Goal: Task Accomplishment & Management: Manage account settings

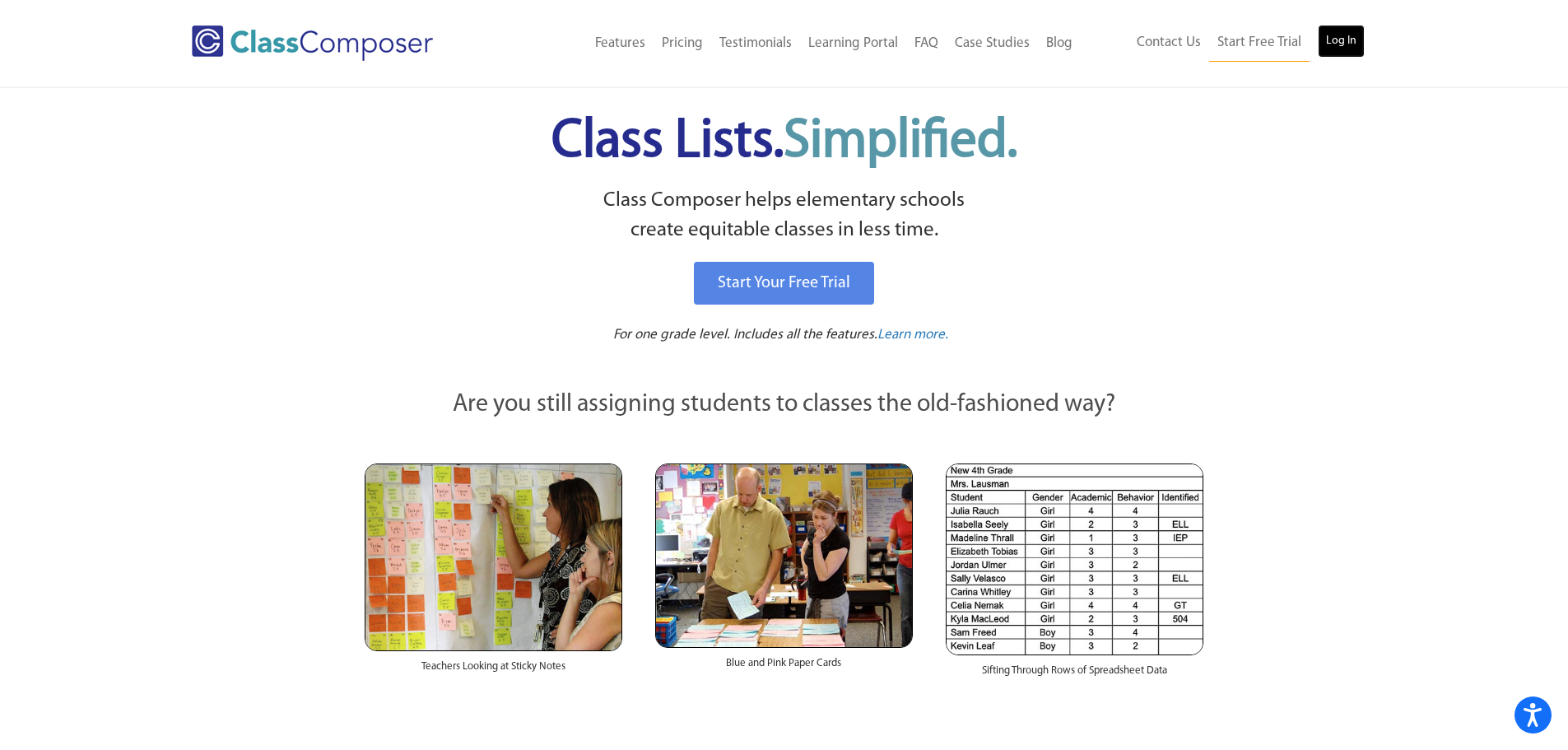
click at [1340, 49] on link "Log In" at bounding box center [1341, 40] width 47 height 33
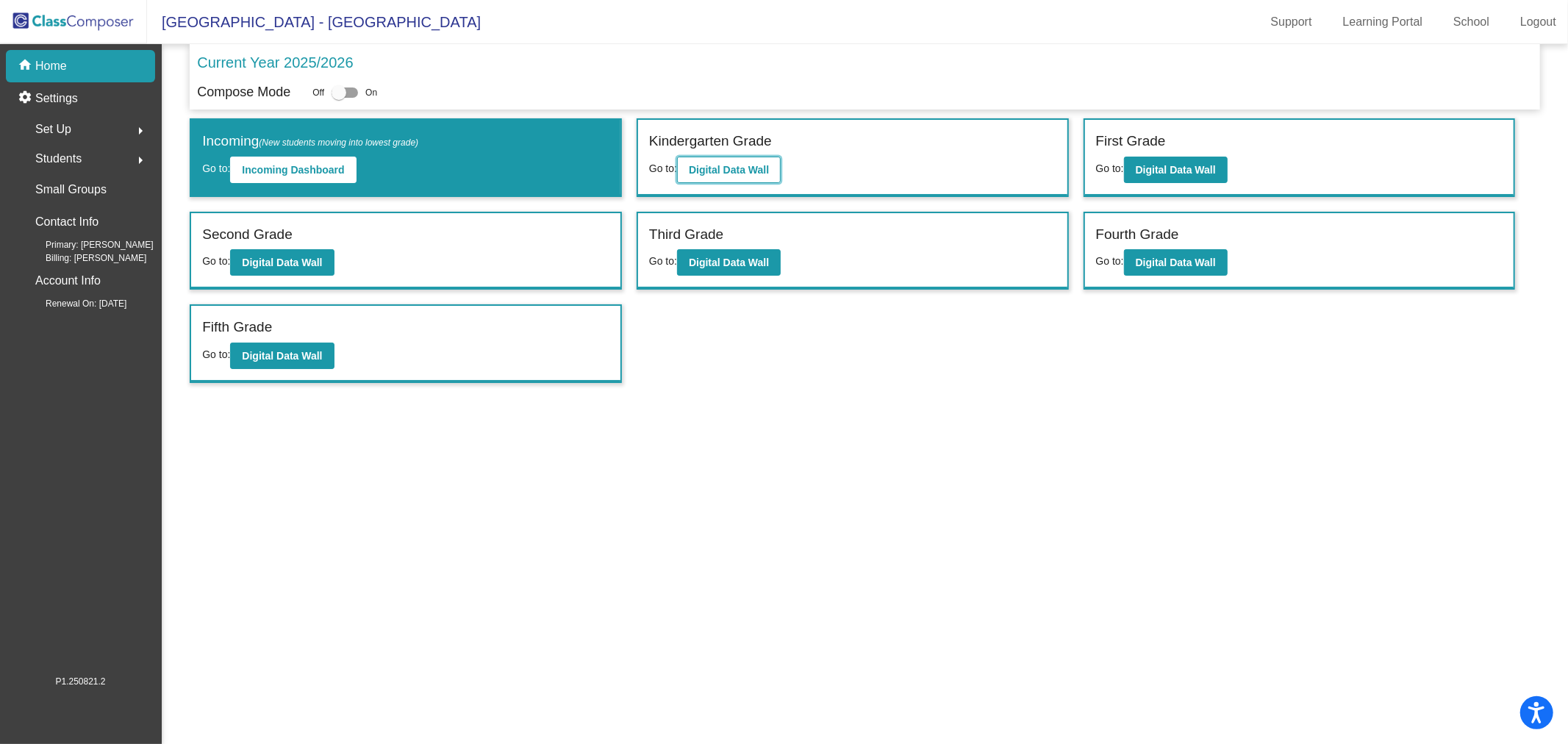
click at [719, 170] on b "Digital Data Wall" at bounding box center [729, 170] width 80 height 12
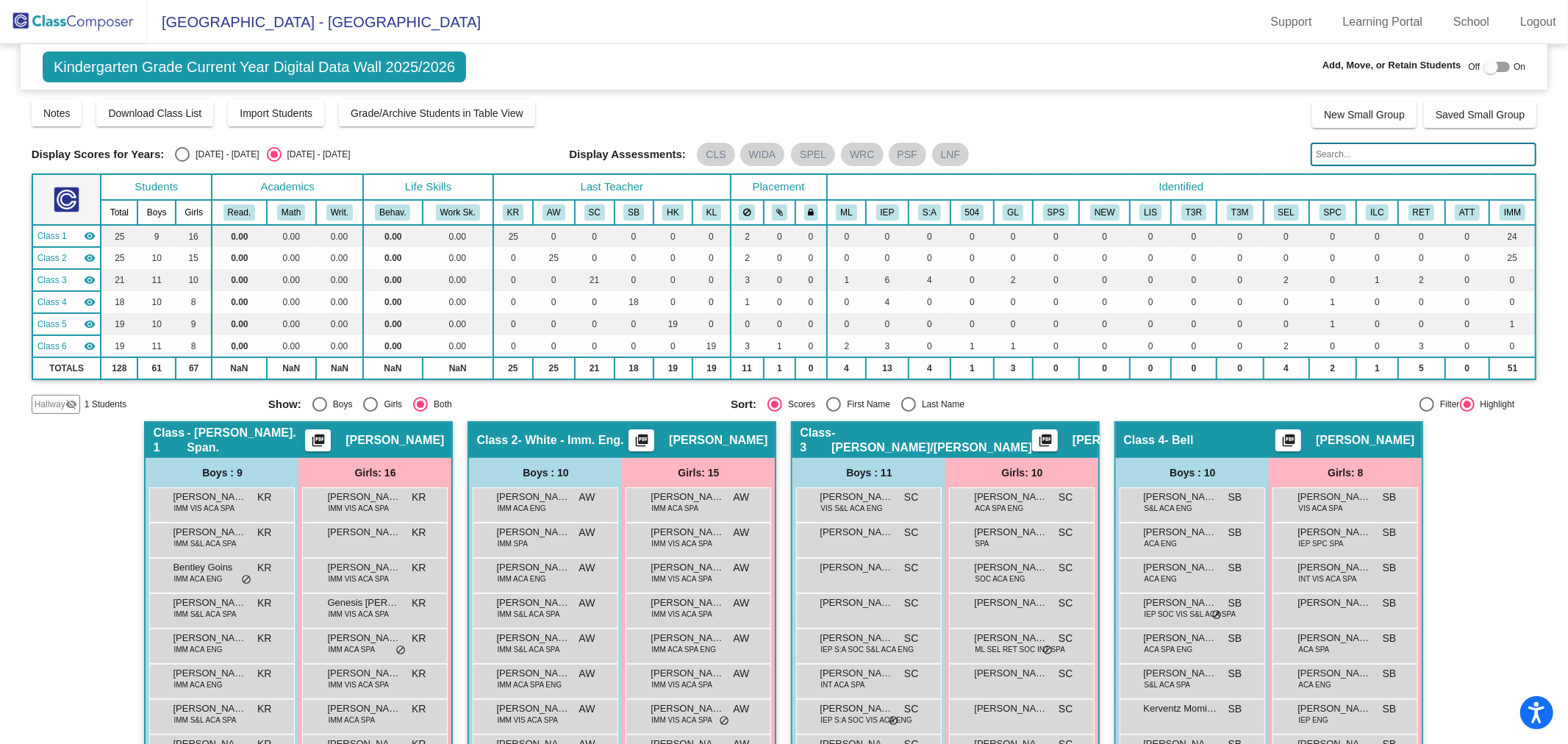
click at [1401, 163] on input "text" at bounding box center [1423, 154] width 226 height 23
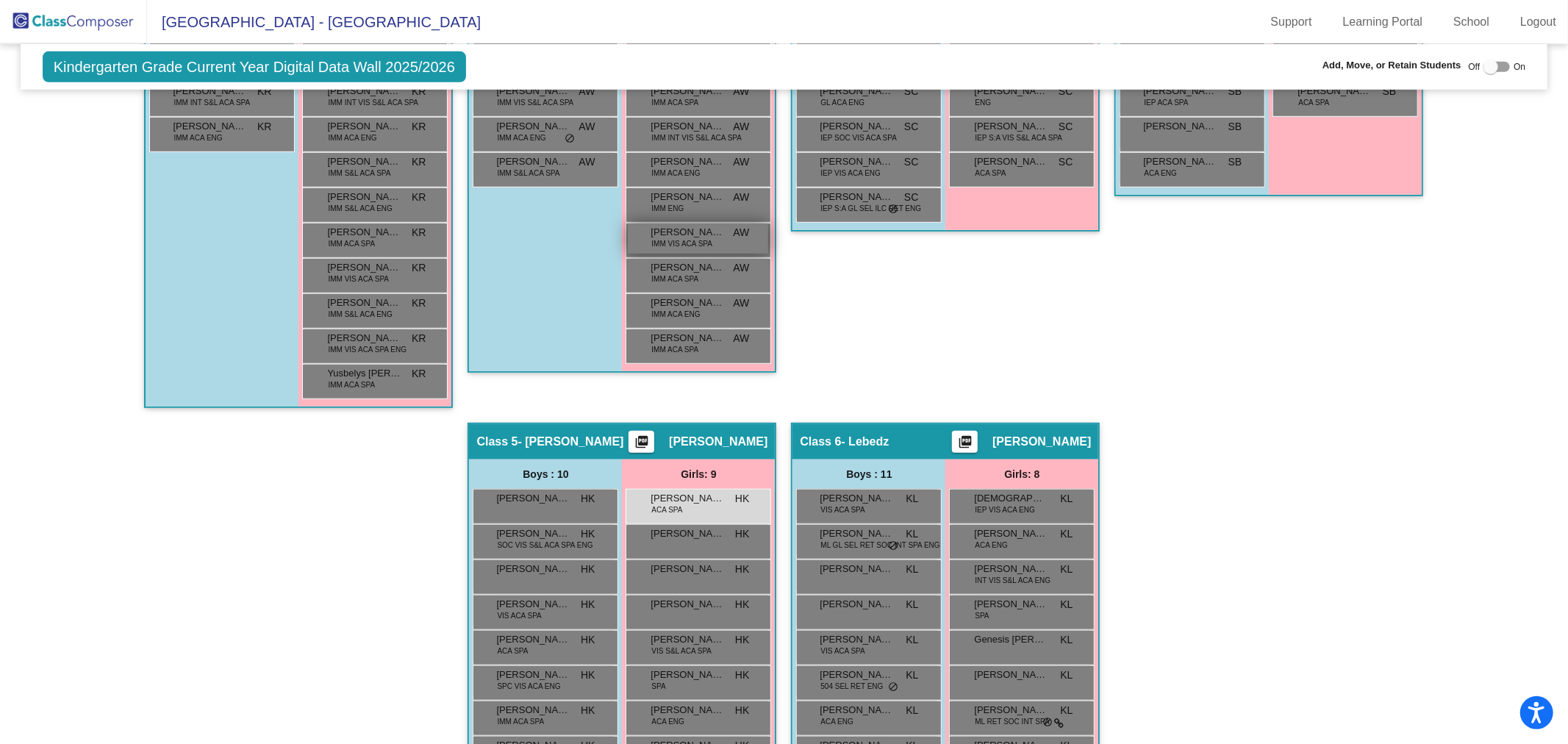
scroll to position [735, 0]
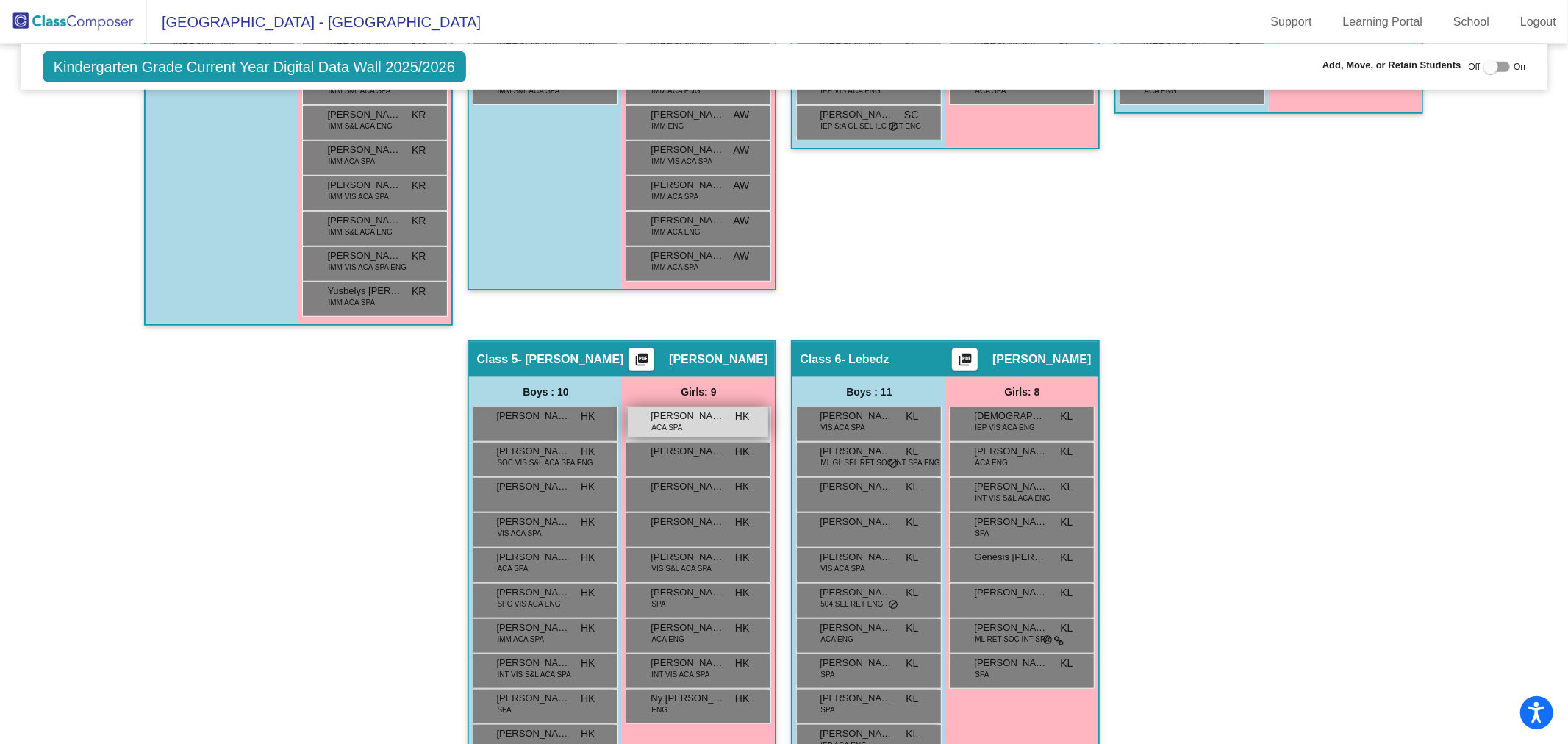
click at [700, 429] on div "Angelina Flores Velasquez ACA SPA HK lock do_not_disturb_alt" at bounding box center [698, 422] width 141 height 30
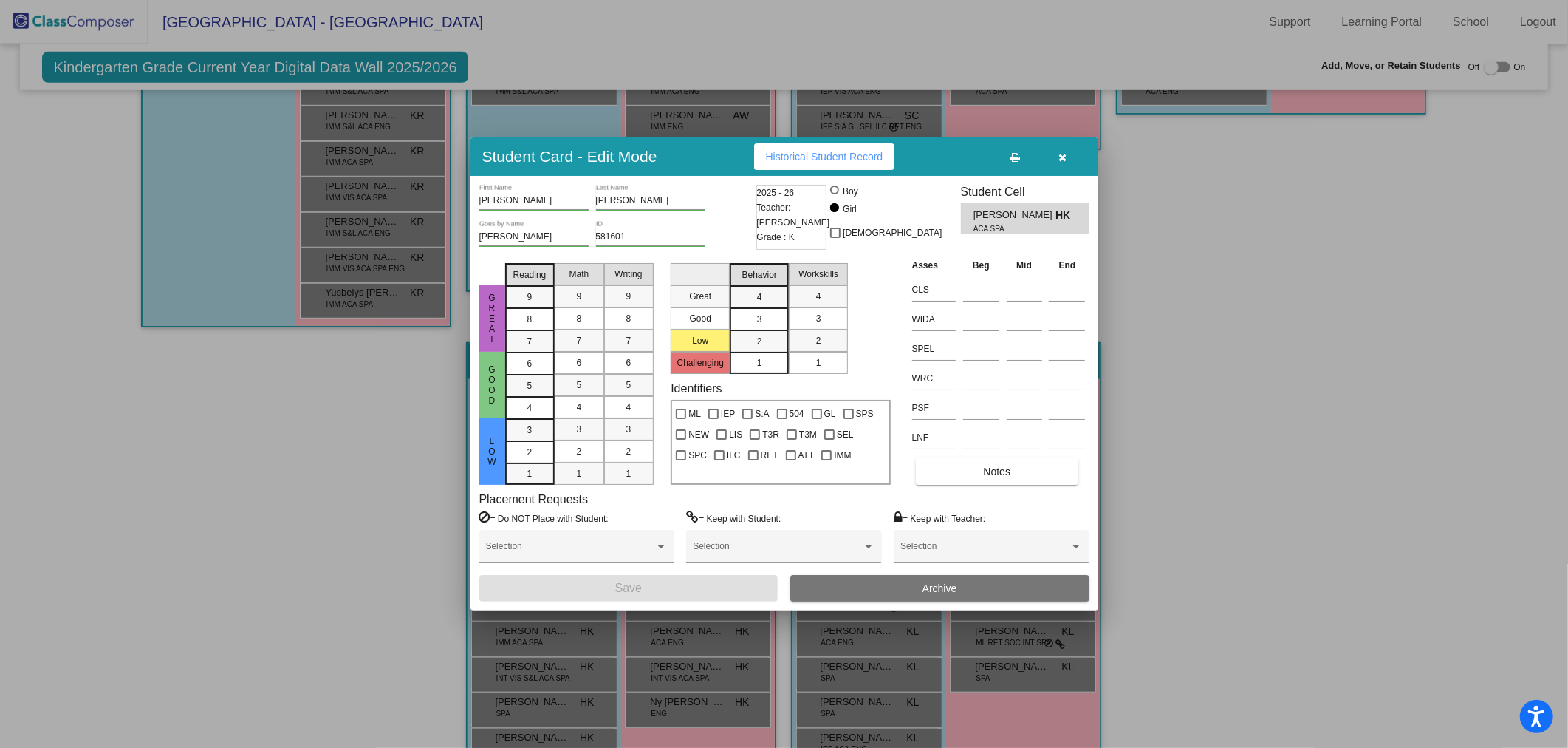
click at [1070, 157] on button "button" at bounding box center [1062, 156] width 48 height 27
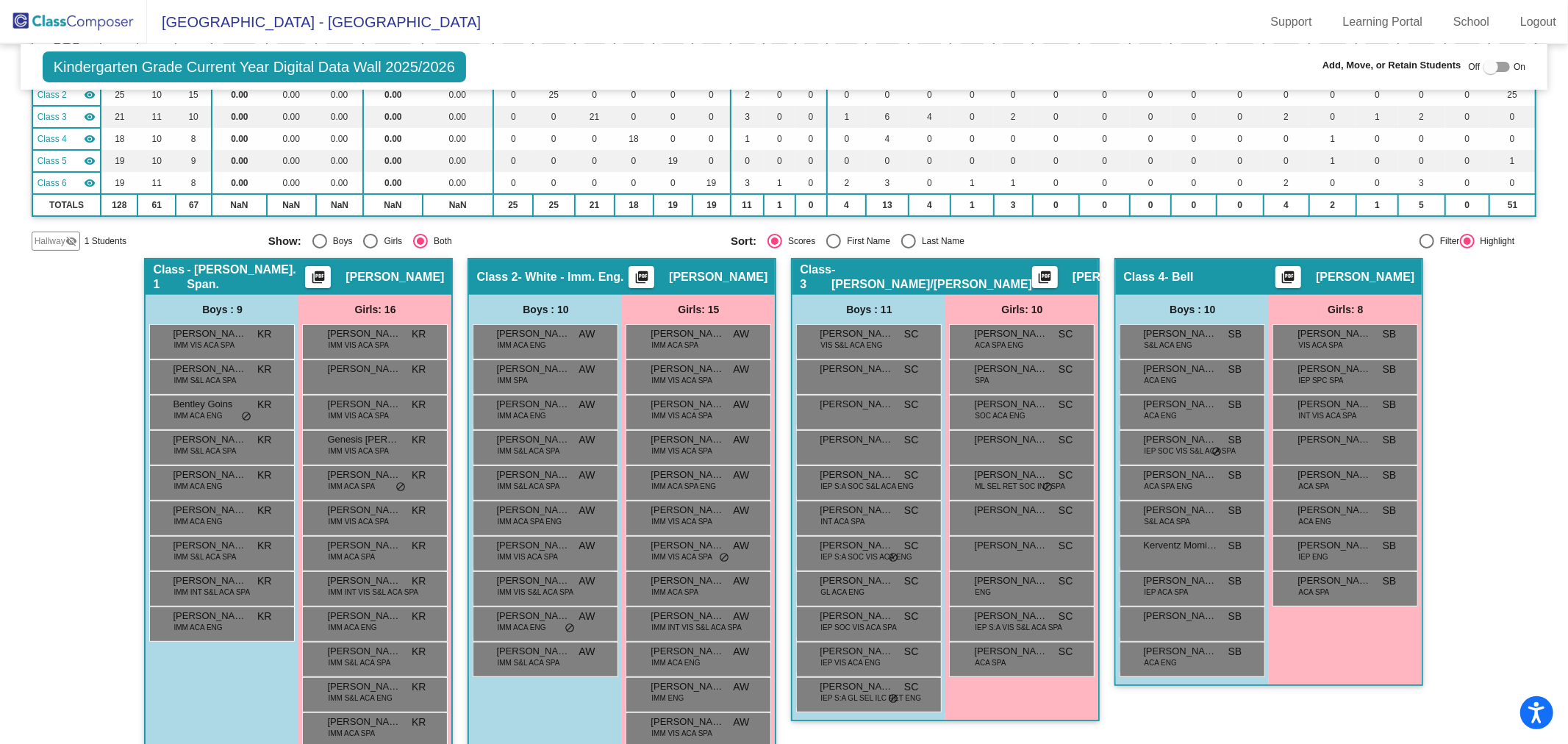
scroll to position [0, 0]
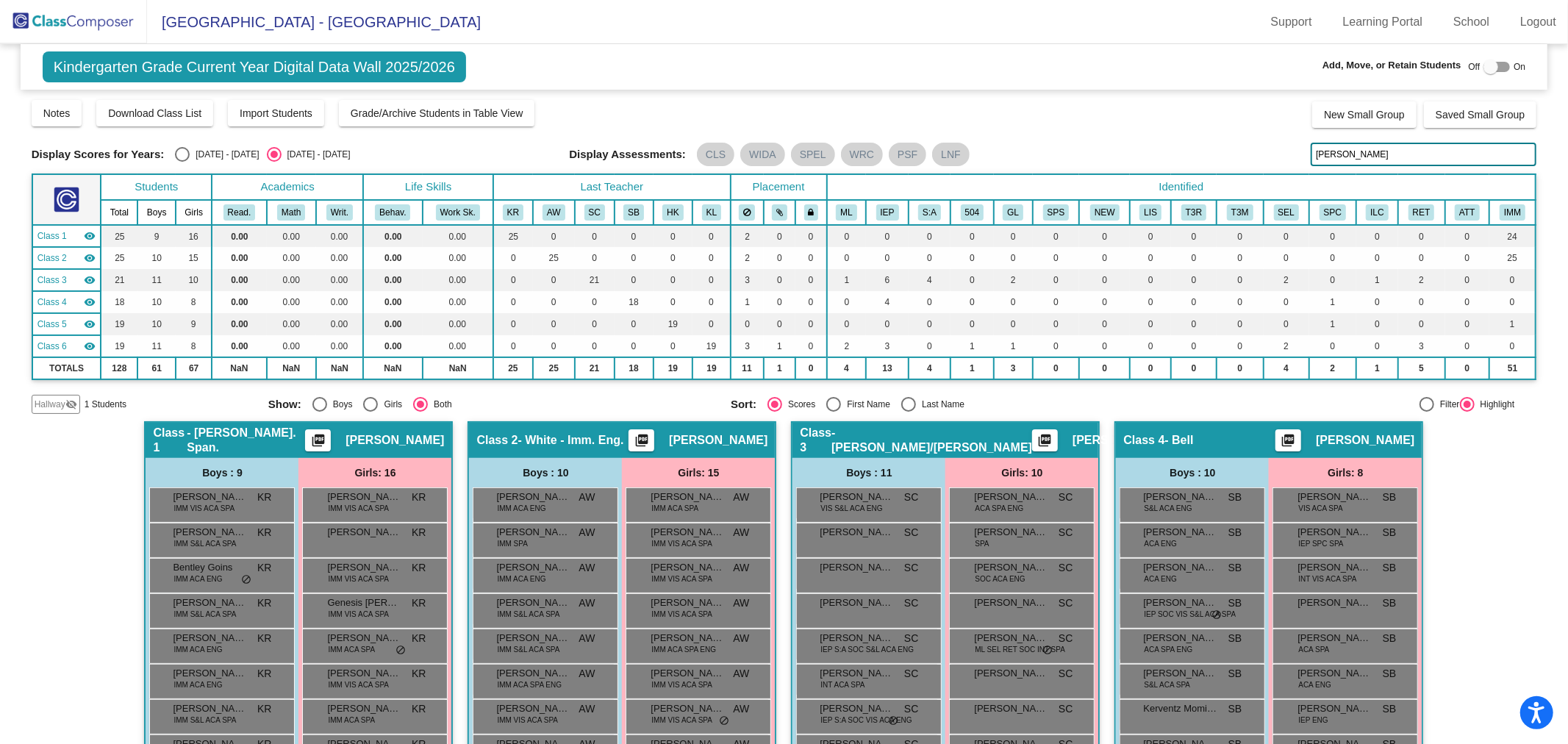
drag, startPoint x: 1369, startPoint y: 159, endPoint x: 1263, endPoint y: 163, distance: 106.1
click at [1265, 162] on div "Display Scores for Years: 2024 - 2025 2025 - 2026 Display Assessments: CLS WIDA…" at bounding box center [784, 154] width 1506 height 23
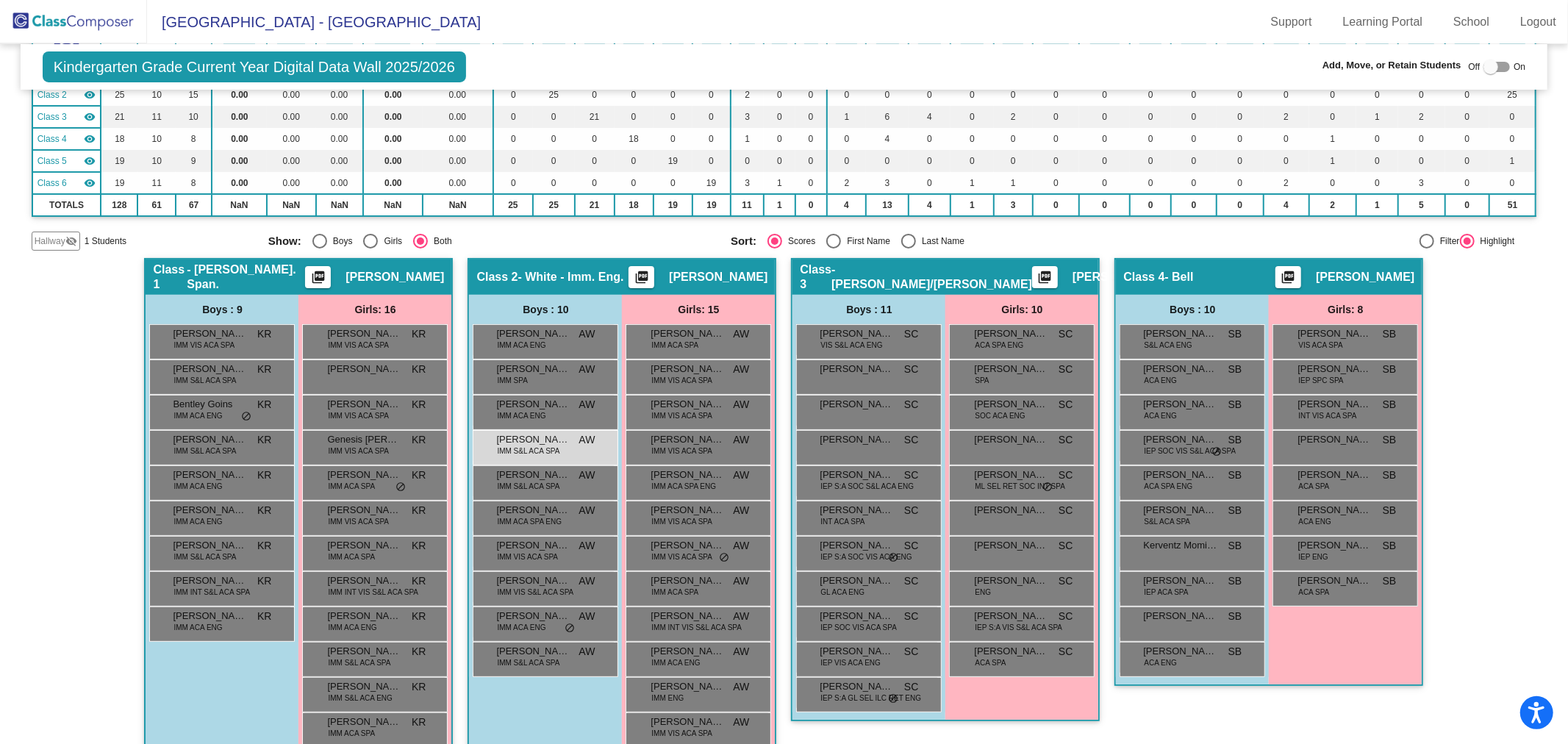
scroll to position [245, 0]
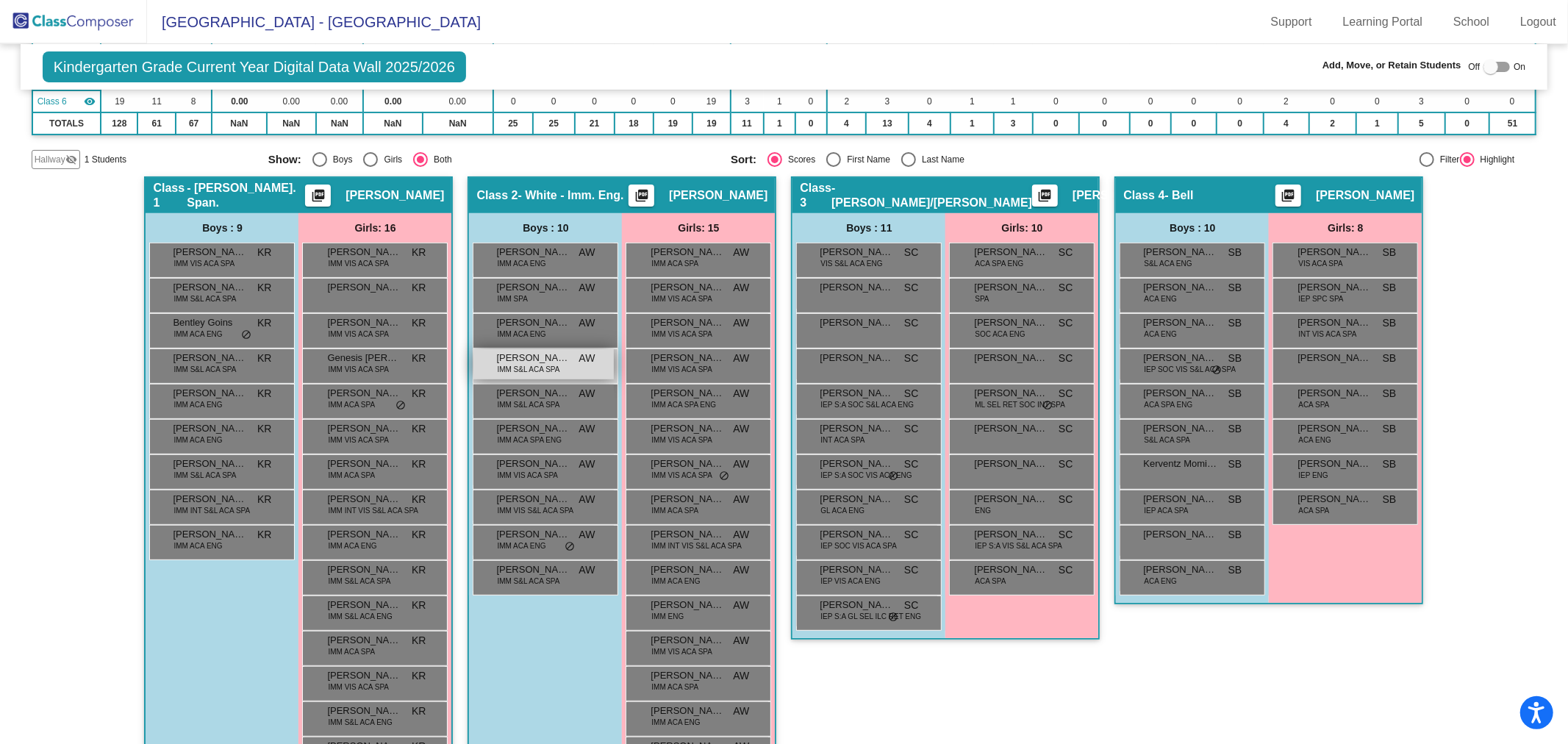
click at [490, 369] on div "Jay'zler Velasquez-Chum IMM S&L ACA SPA AW lock do_not_disturb_alt" at bounding box center [544, 364] width 141 height 30
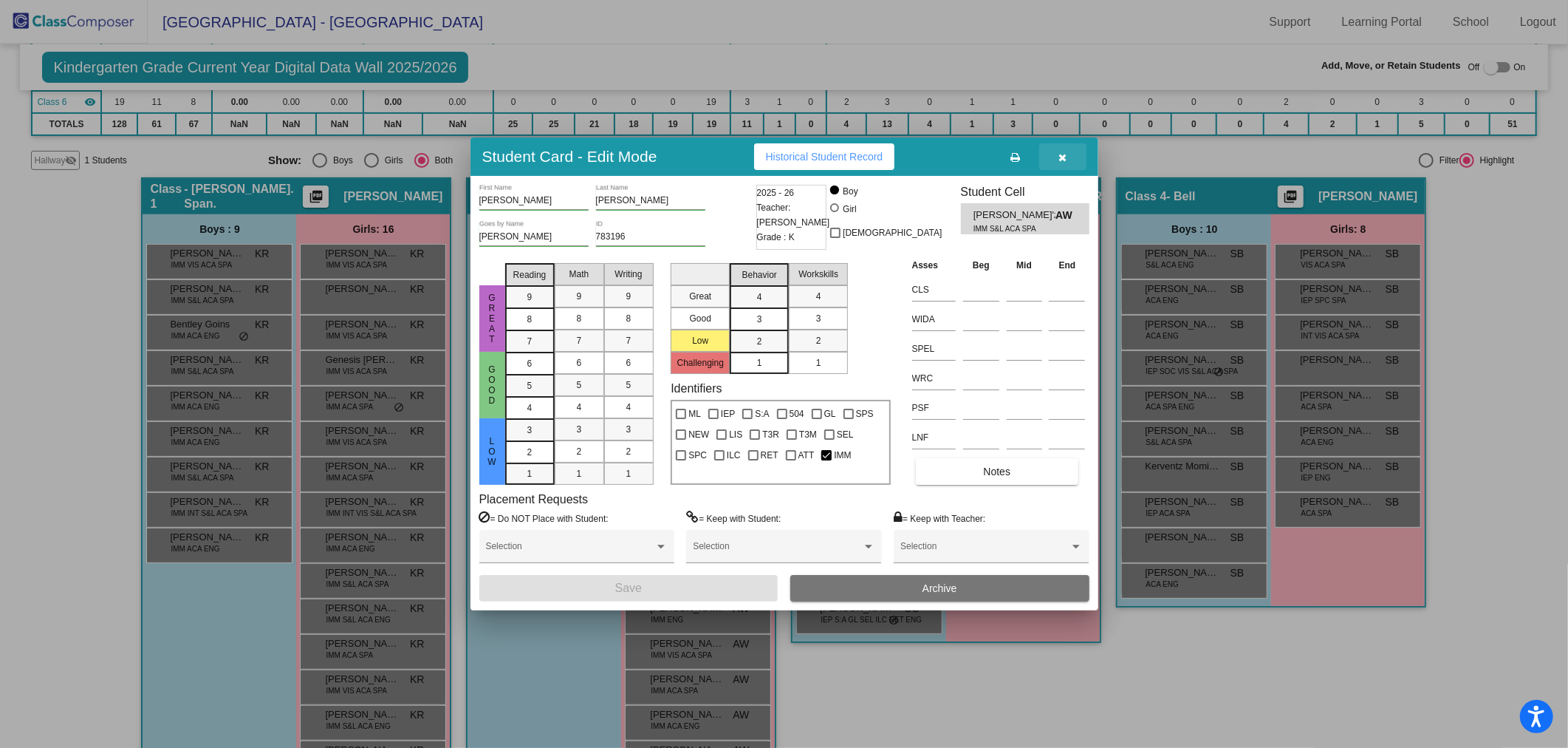
click at [1065, 156] on icon "button" at bounding box center [1062, 157] width 8 height 10
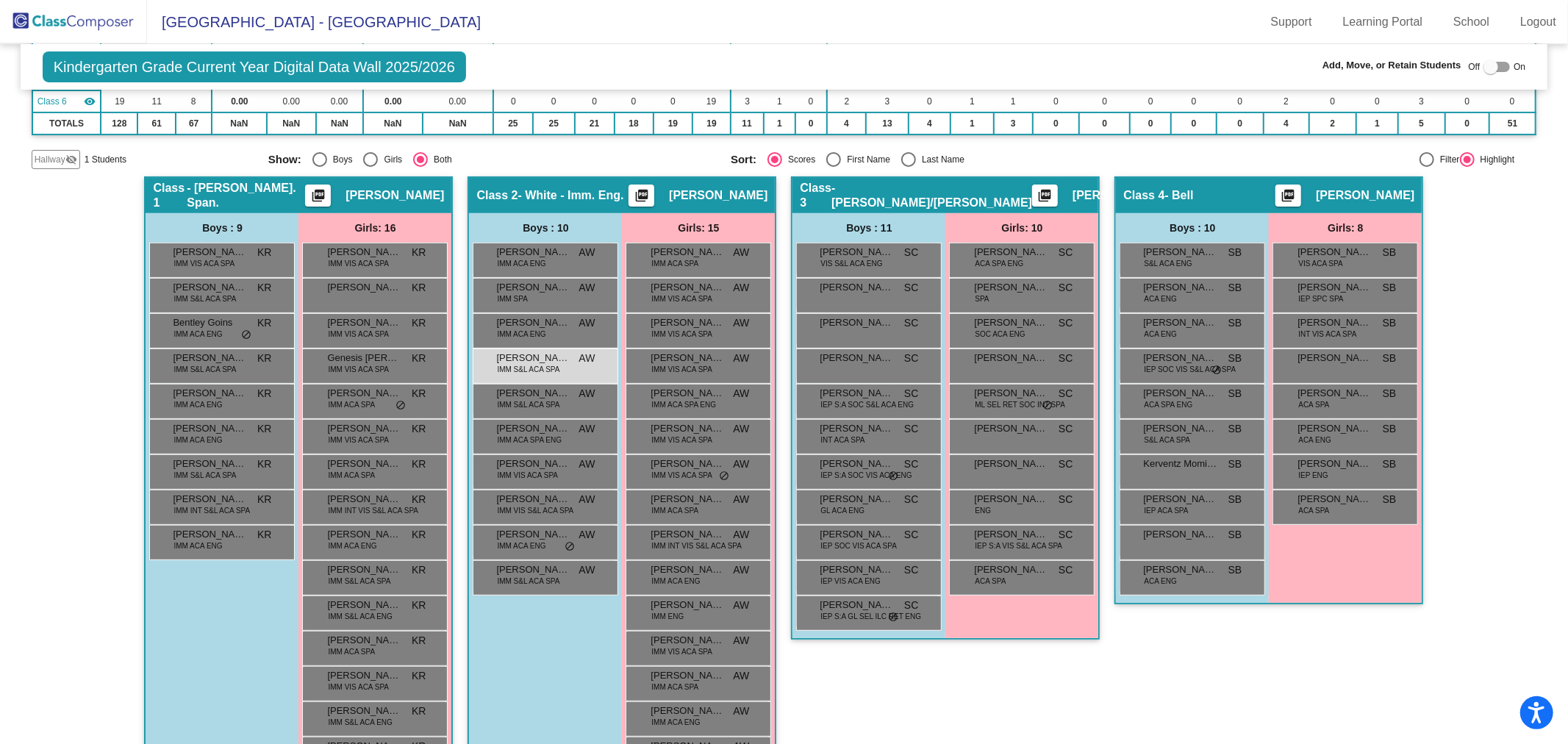
scroll to position [0, 0]
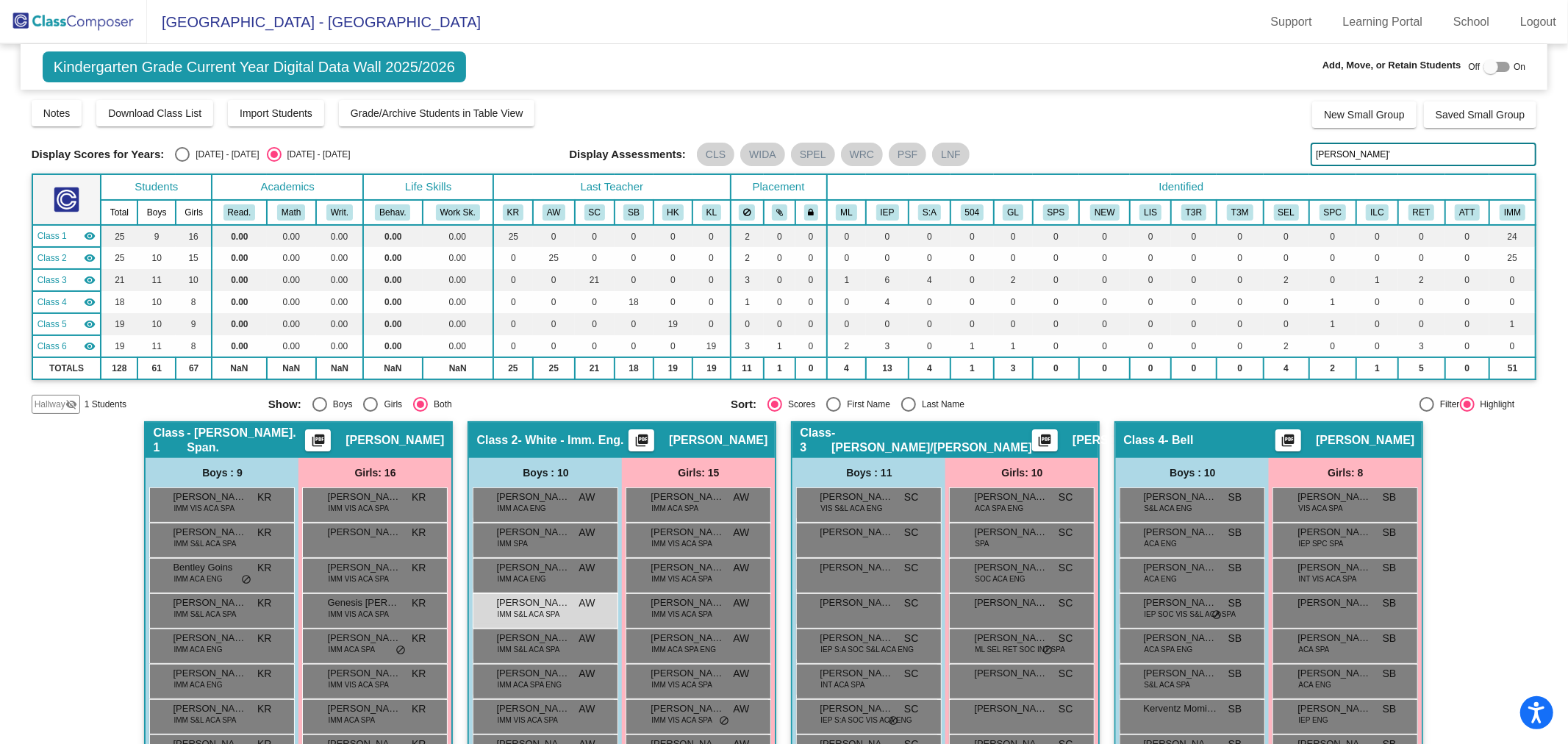
drag, startPoint x: 1361, startPoint y: 156, endPoint x: 1291, endPoint y: 156, distance: 70.0
click at [1291, 156] on div "Display Scores for Years: 2024 - 2025 2025 - 2026 Display Assessments: CLS WIDA…" at bounding box center [784, 154] width 1506 height 23
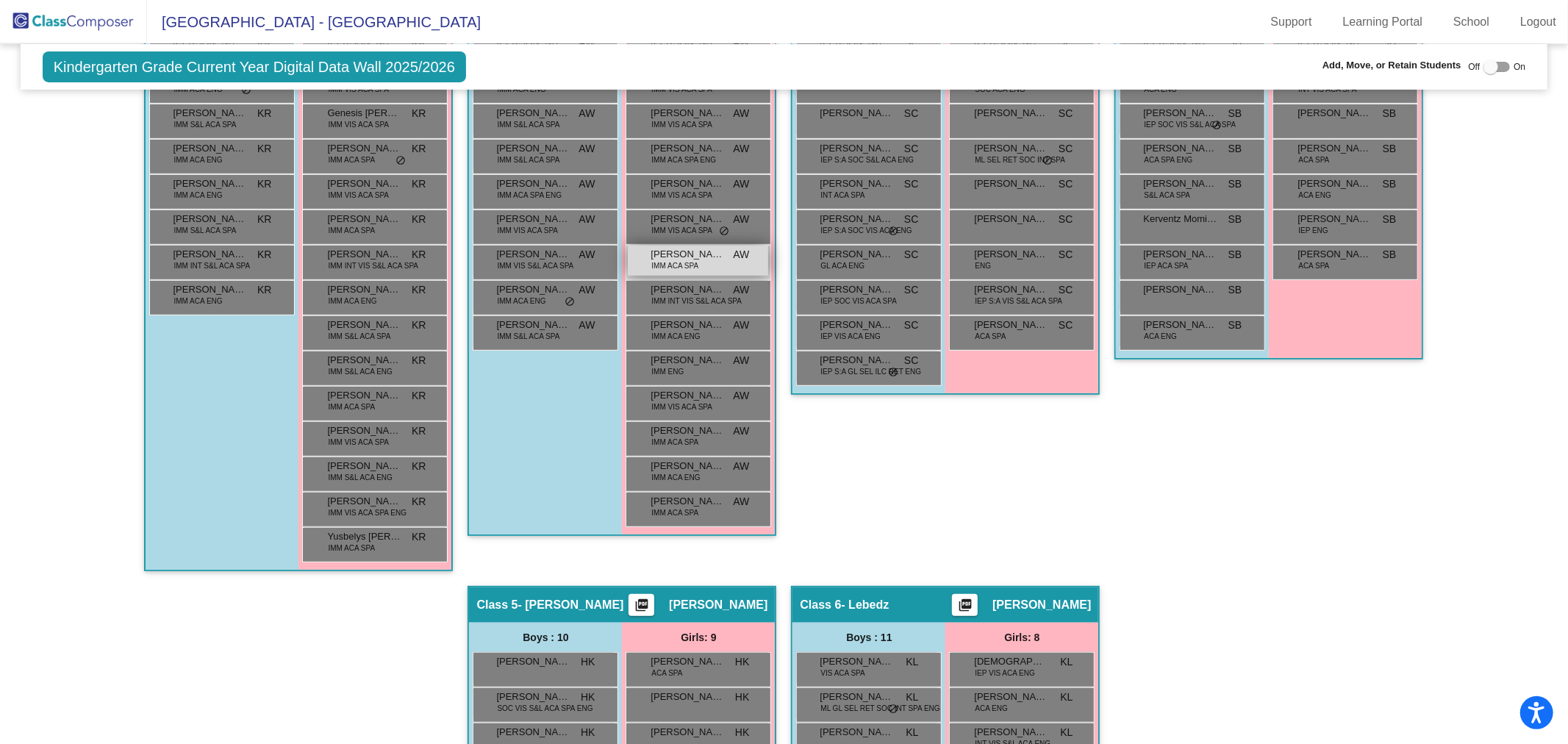
type input "josd"
click at [694, 260] on span "IMM ACA SPA" at bounding box center [674, 265] width 47 height 11
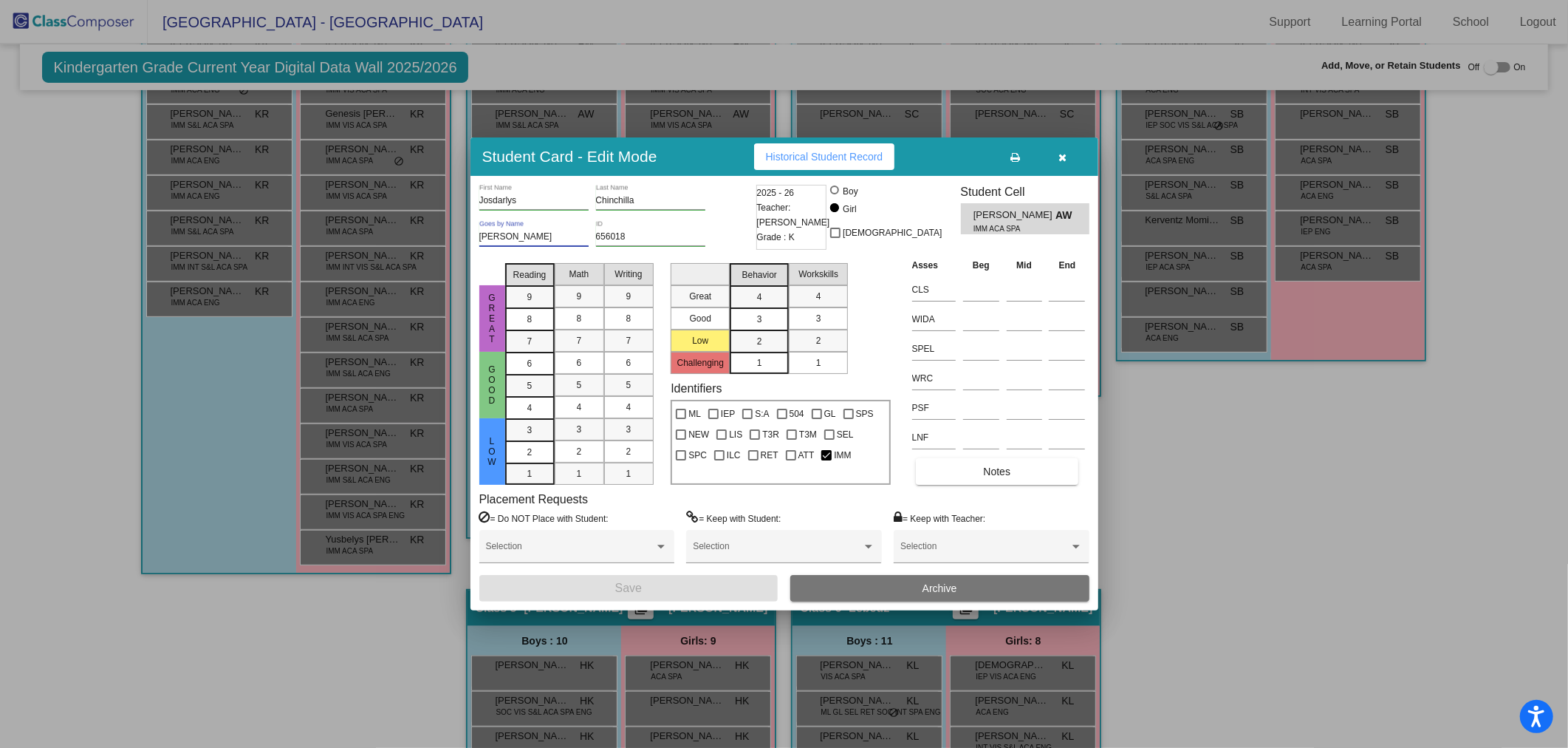
drag, startPoint x: 566, startPoint y: 241, endPoint x: 452, endPoint y: 244, distance: 114.0
click at [452, 244] on div "Student Card - Edit Mode Historical Student Record Josdarlys First Name Chinchi…" at bounding box center [784, 374] width 1568 height 748
type input "Victoria"
click at [672, 588] on button "Save" at bounding box center [629, 588] width 299 height 27
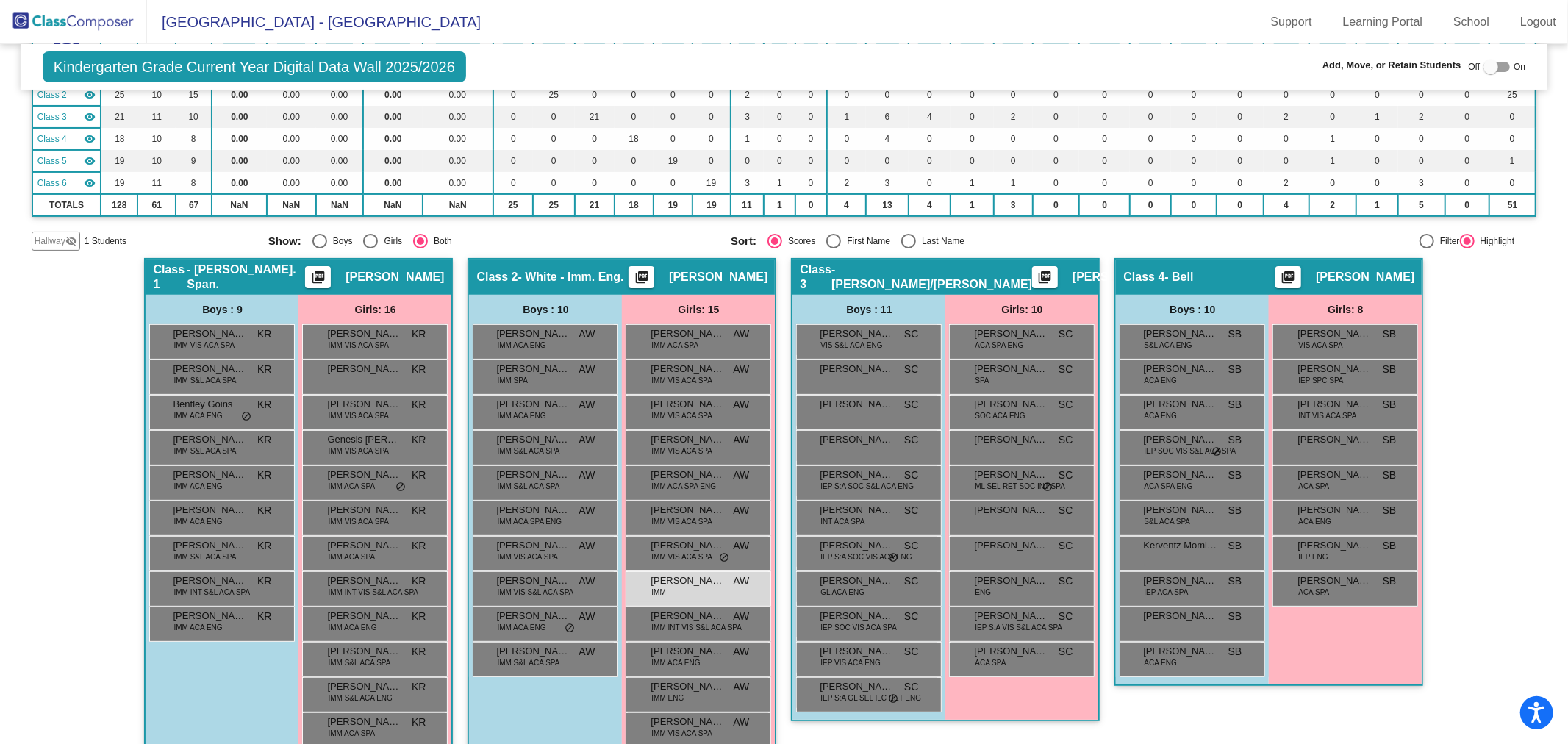
scroll to position [0, 0]
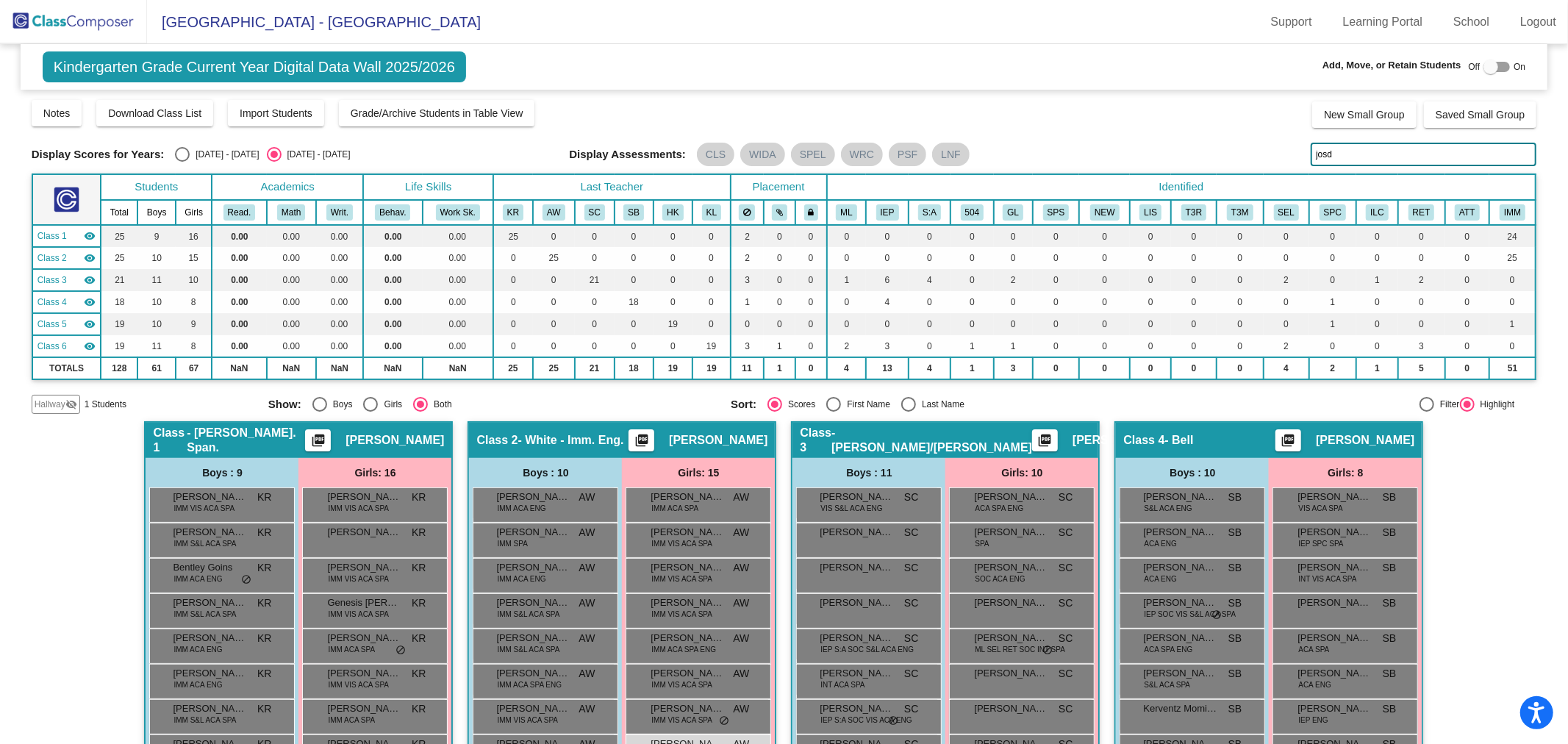
drag, startPoint x: 1382, startPoint y: 162, endPoint x: 1274, endPoint y: 162, distance: 108.0
click at [1274, 162] on div "Display Scores for Years: 2024 - 2025 2025 - 2026 Display Assessments: CLS WIDA…" at bounding box center [784, 154] width 1506 height 23
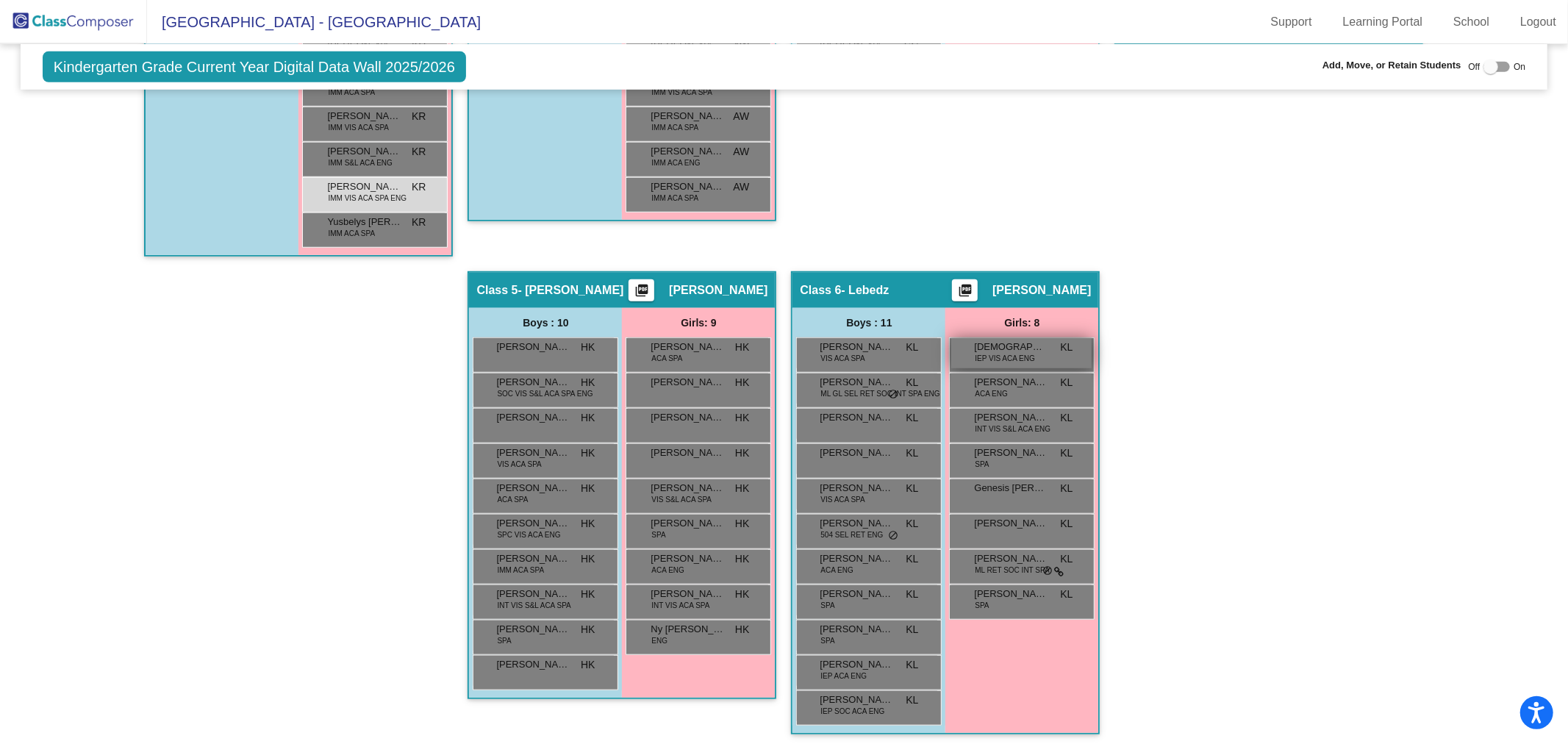
scroll to position [559, 0]
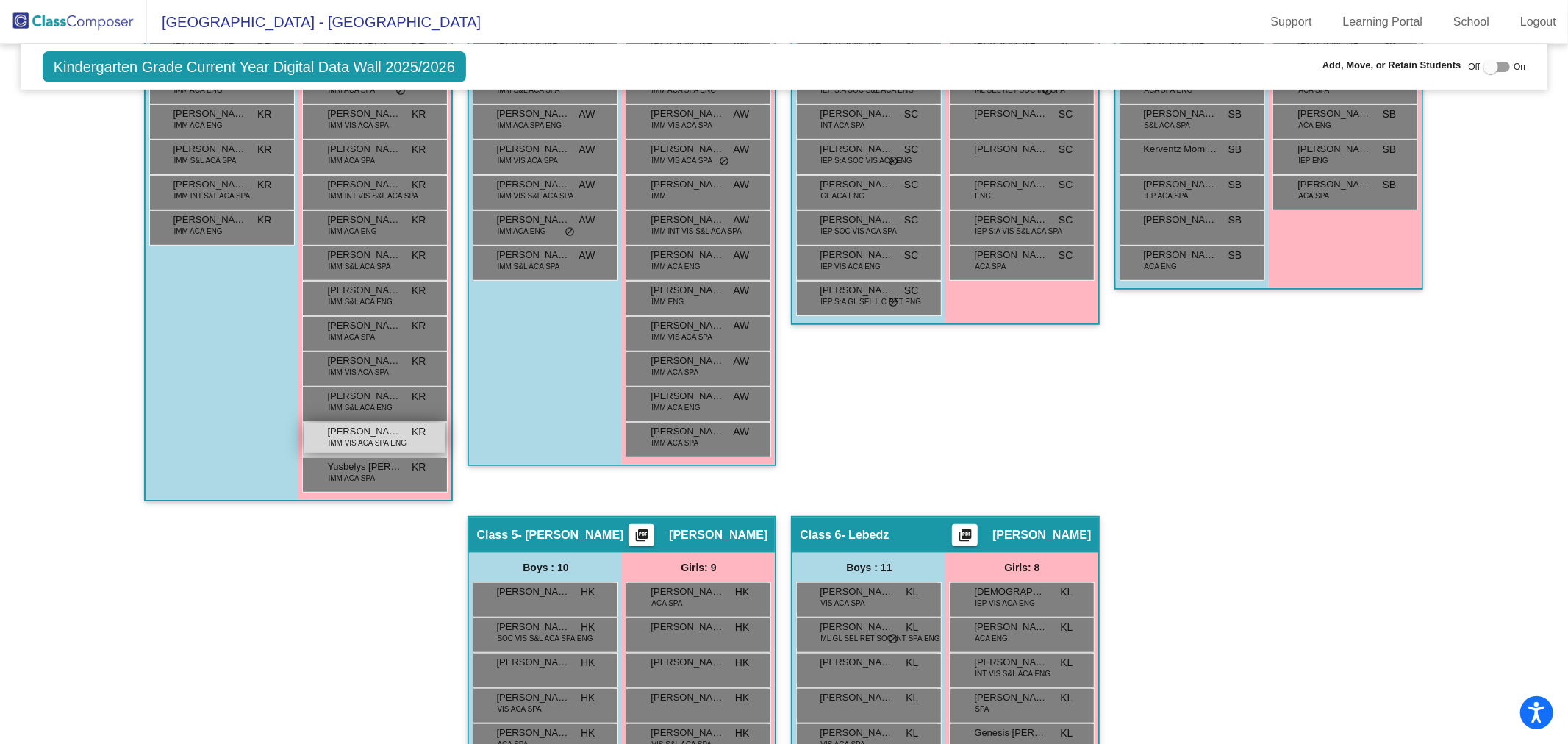
type input "yareli"
click at [349, 441] on span "IMM VIS ACA SPA ENG" at bounding box center [367, 442] width 78 height 11
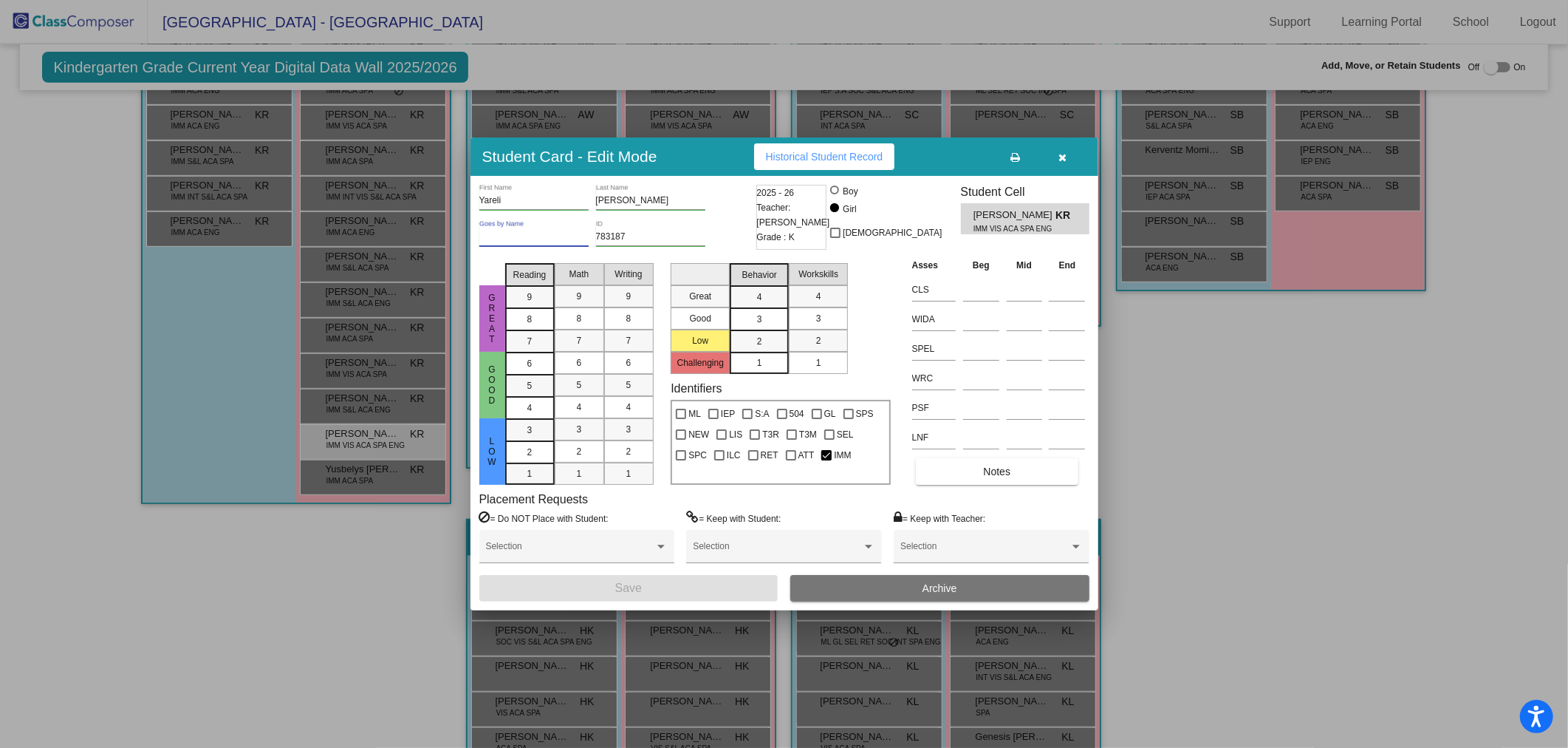
click at [576, 240] on input "Goes by Name" at bounding box center [534, 237] width 110 height 10
type input "J"
type input "jah-RELL-ee"
click at [618, 577] on button "Save" at bounding box center [629, 588] width 299 height 27
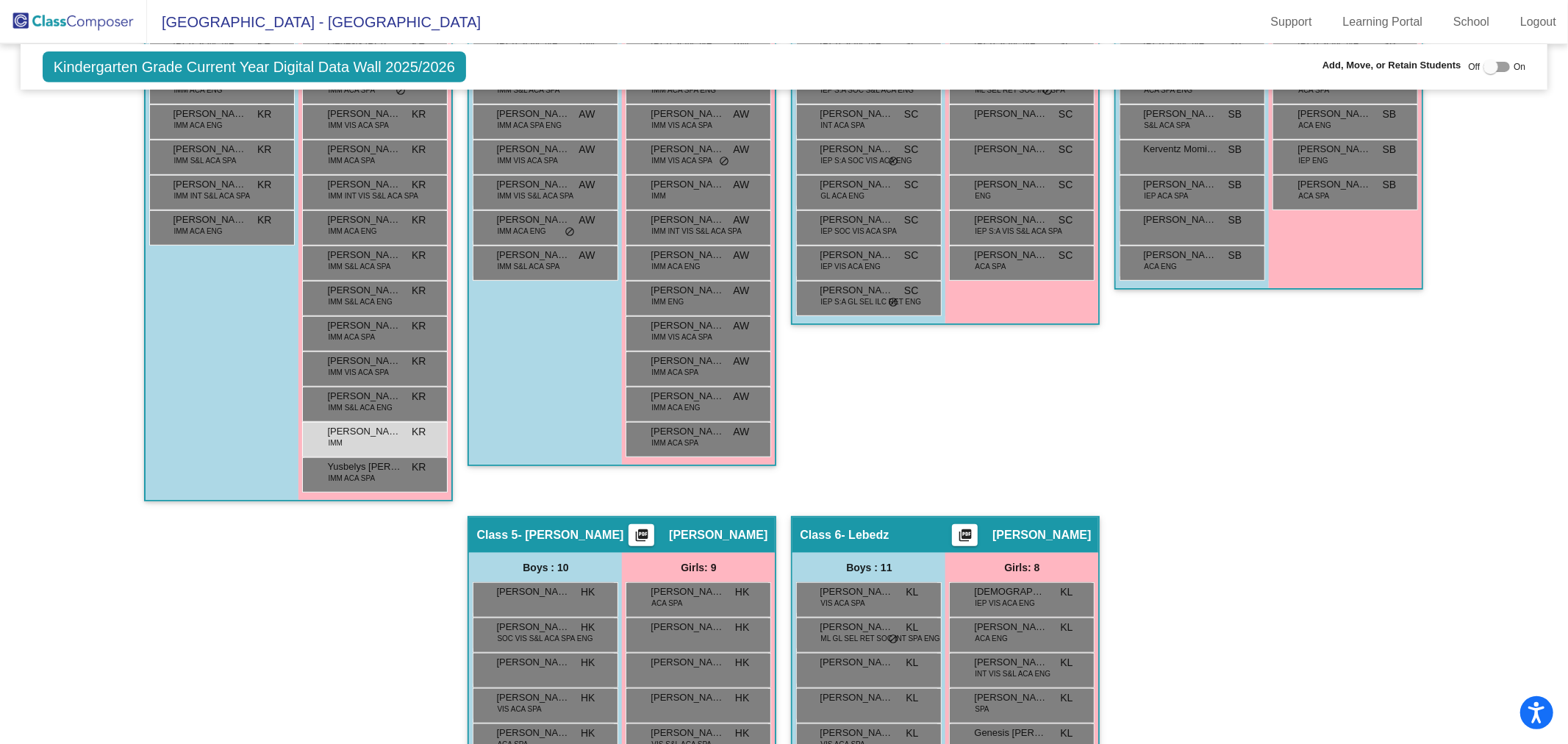
scroll to position [0, 0]
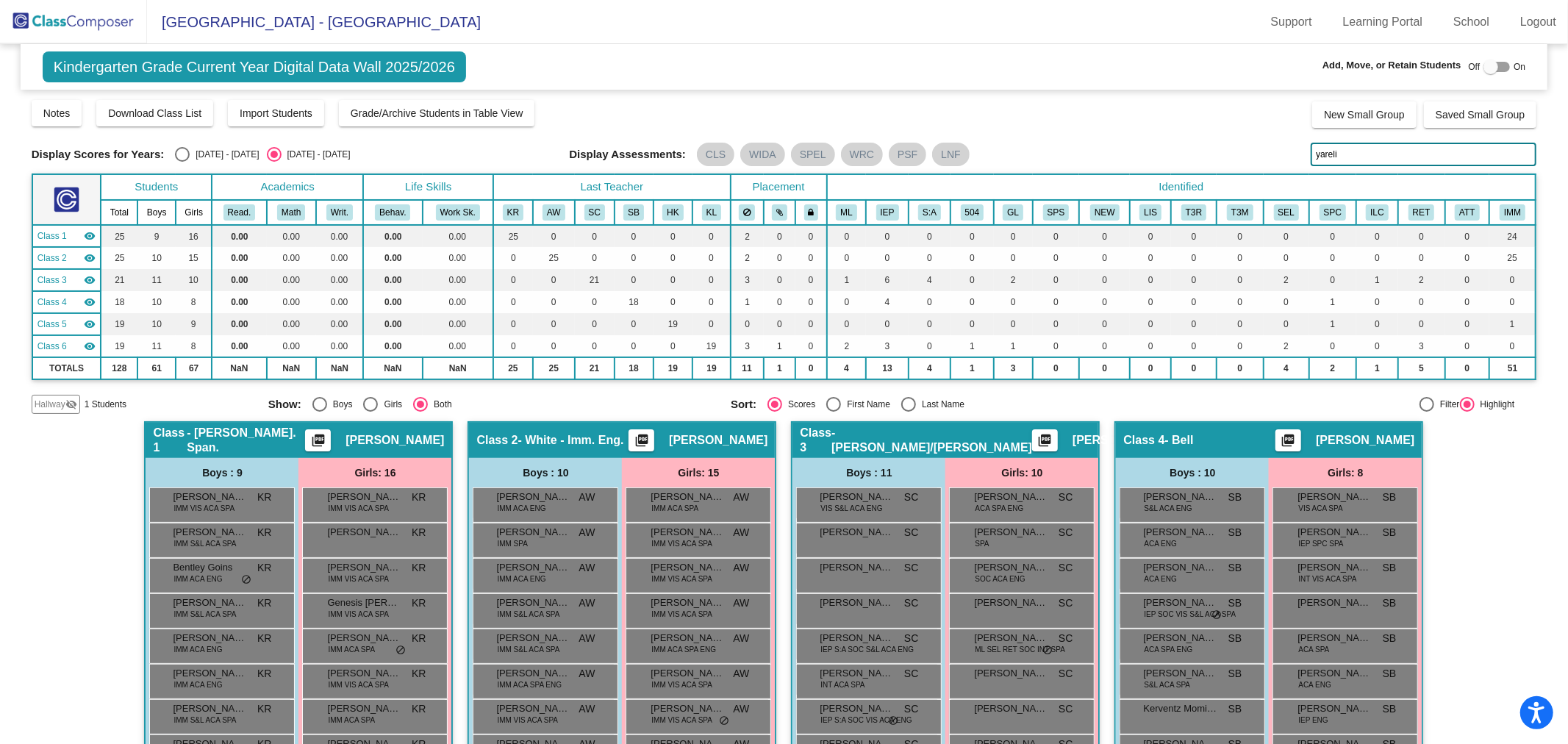
drag, startPoint x: 1348, startPoint y: 155, endPoint x: 1259, endPoint y: 166, distance: 89.7
click at [1259, 166] on div "Display Scores for Years: 2024 - 2025 2025 - 2026 Display Assessments: CLS WIDA…" at bounding box center [784, 154] width 1506 height 23
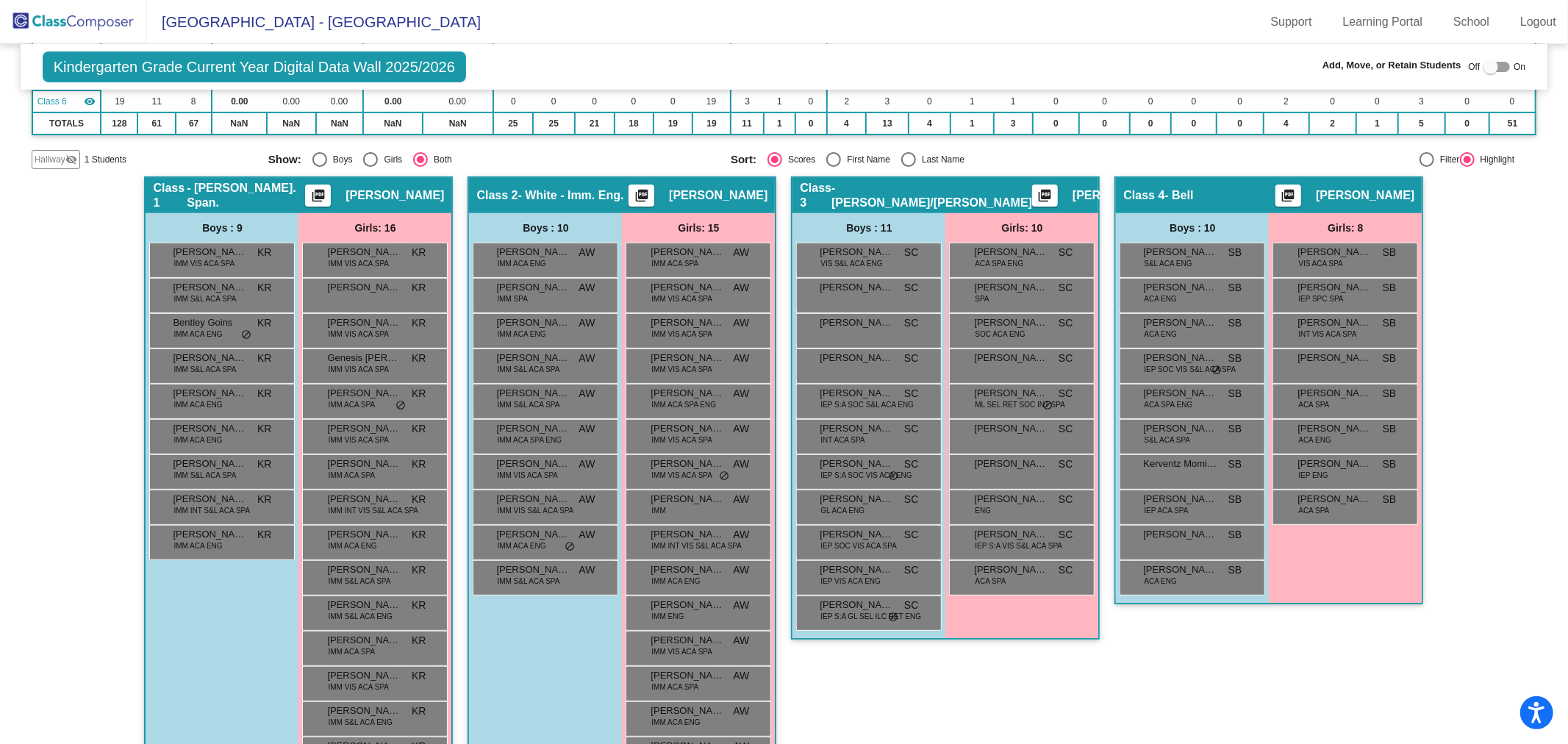
scroll to position [408, 0]
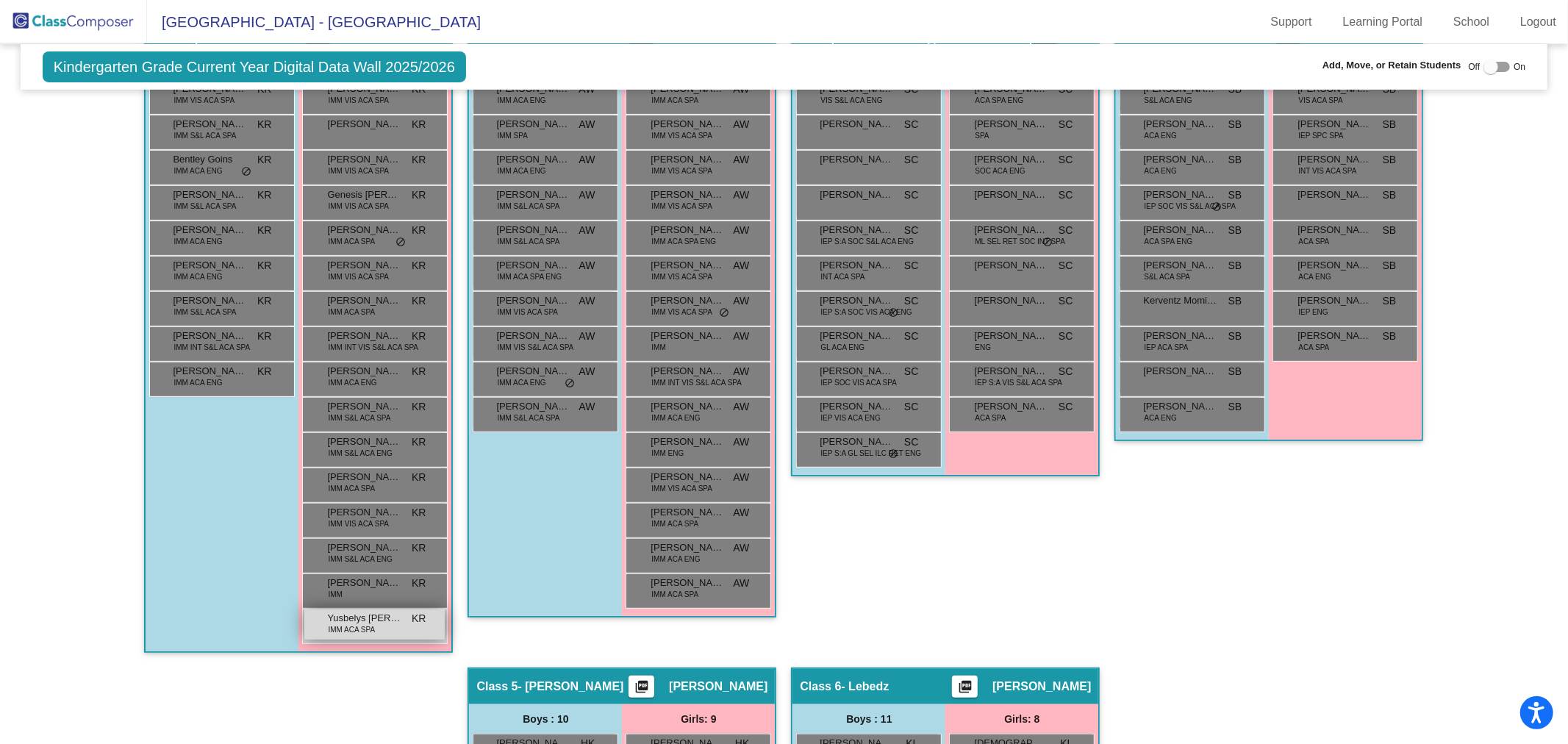
click at [375, 633] on div "Yusbelys Quintero Montero IMM ACA SPA KR lock do_not_disturb_alt" at bounding box center [375, 624] width 141 height 30
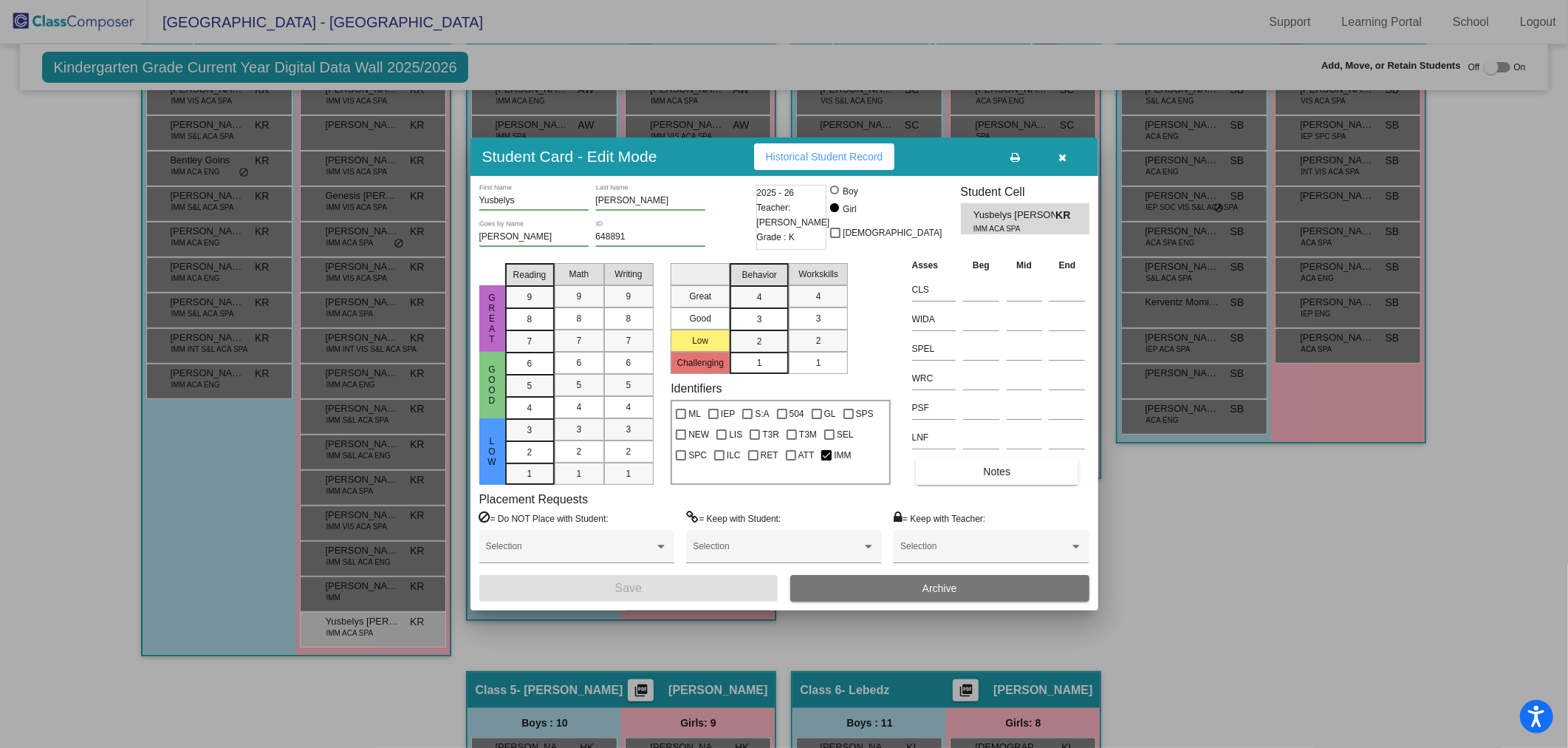
click at [1057, 155] on button "button" at bounding box center [1062, 156] width 48 height 27
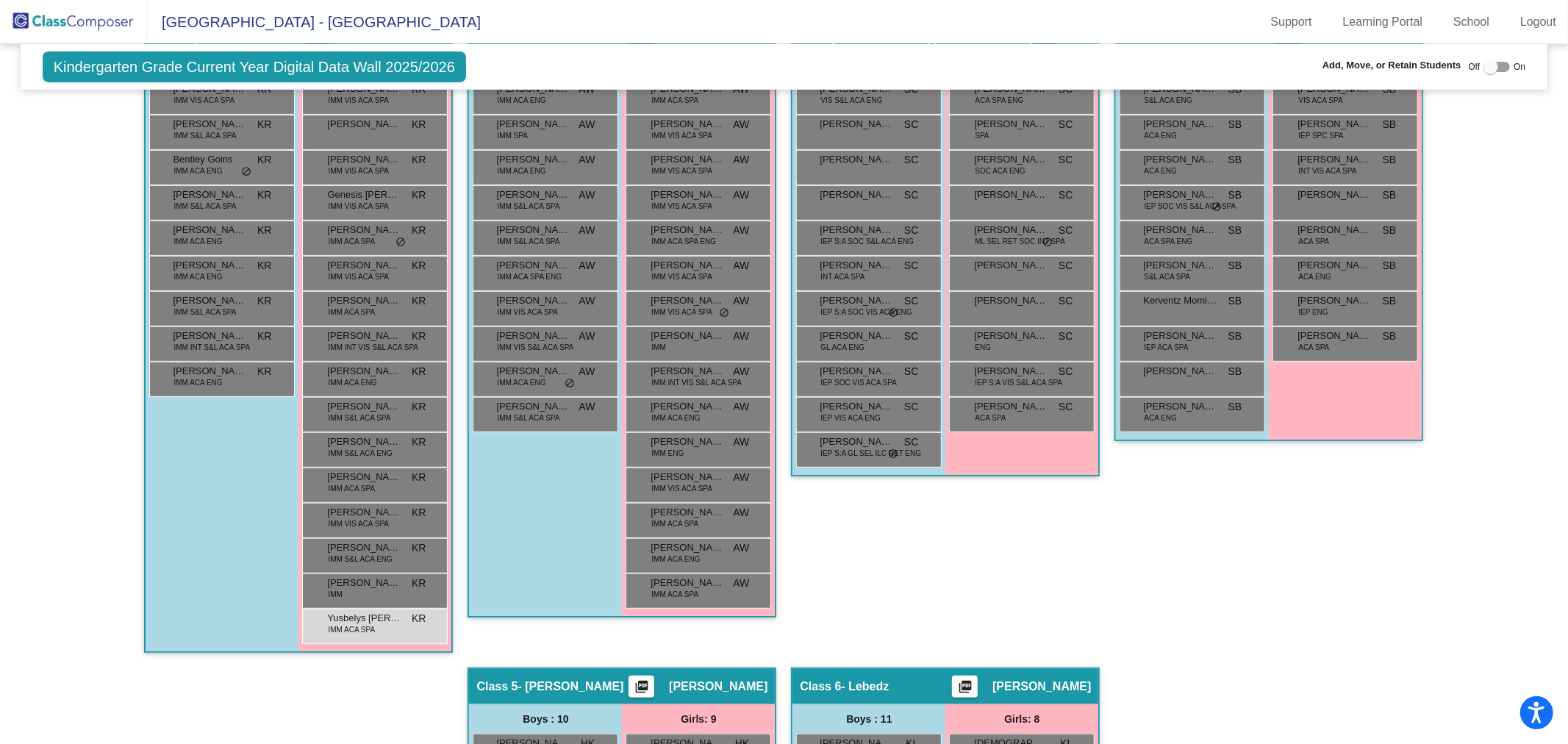
scroll to position [0, 0]
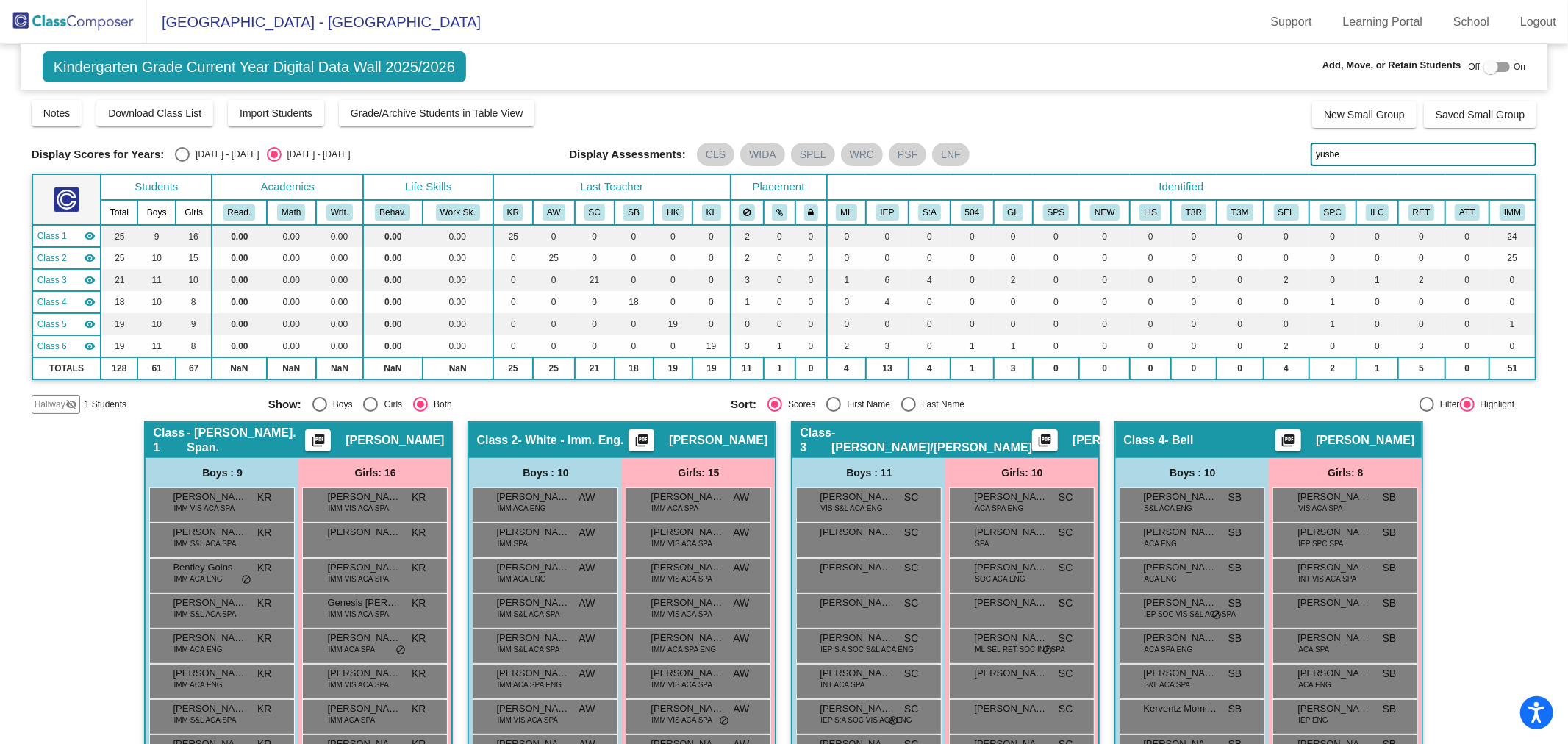
drag, startPoint x: 1361, startPoint y: 157, endPoint x: 1252, endPoint y: 167, distance: 109.5
click at [1258, 166] on div "Display Scores for Years: 2024 - 2025 2025 - 2026 Grade/Archive Students in Tab…" at bounding box center [784, 255] width 1506 height 315
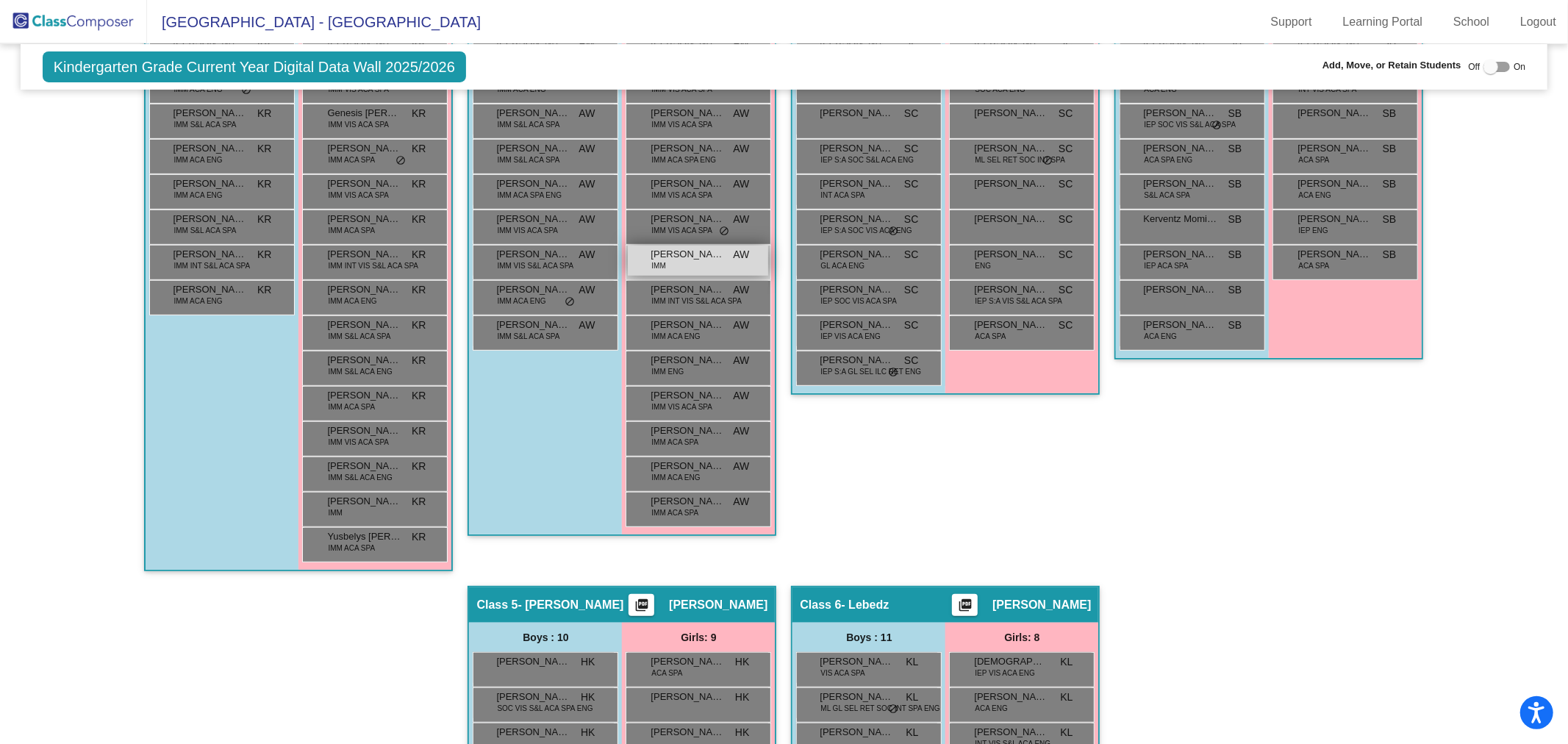
click at [697, 261] on div "Josdarlys Chinchilla IMM AW lock do_not_disturb_alt" at bounding box center [698, 260] width 141 height 30
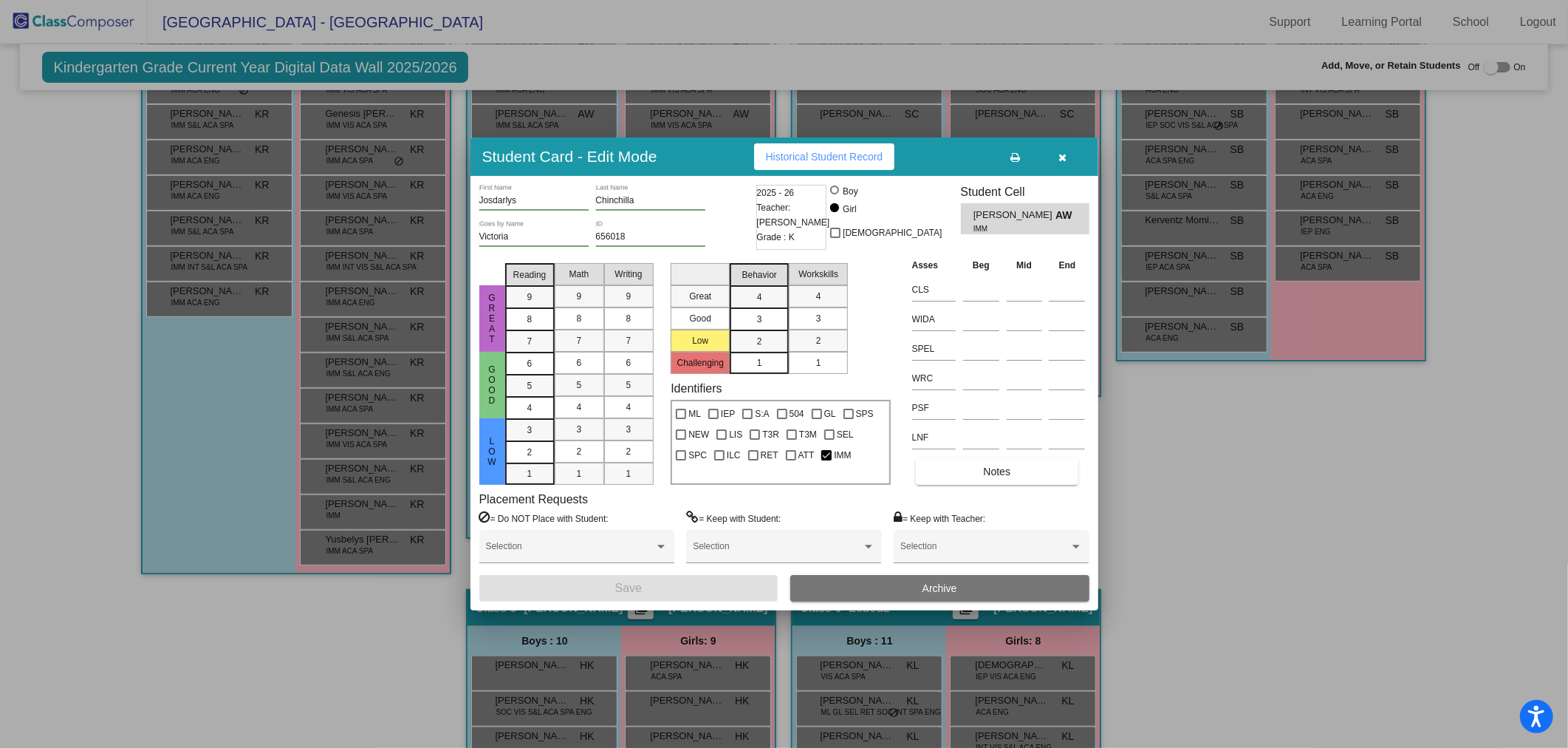
click at [1062, 162] on button "button" at bounding box center [1062, 156] width 48 height 27
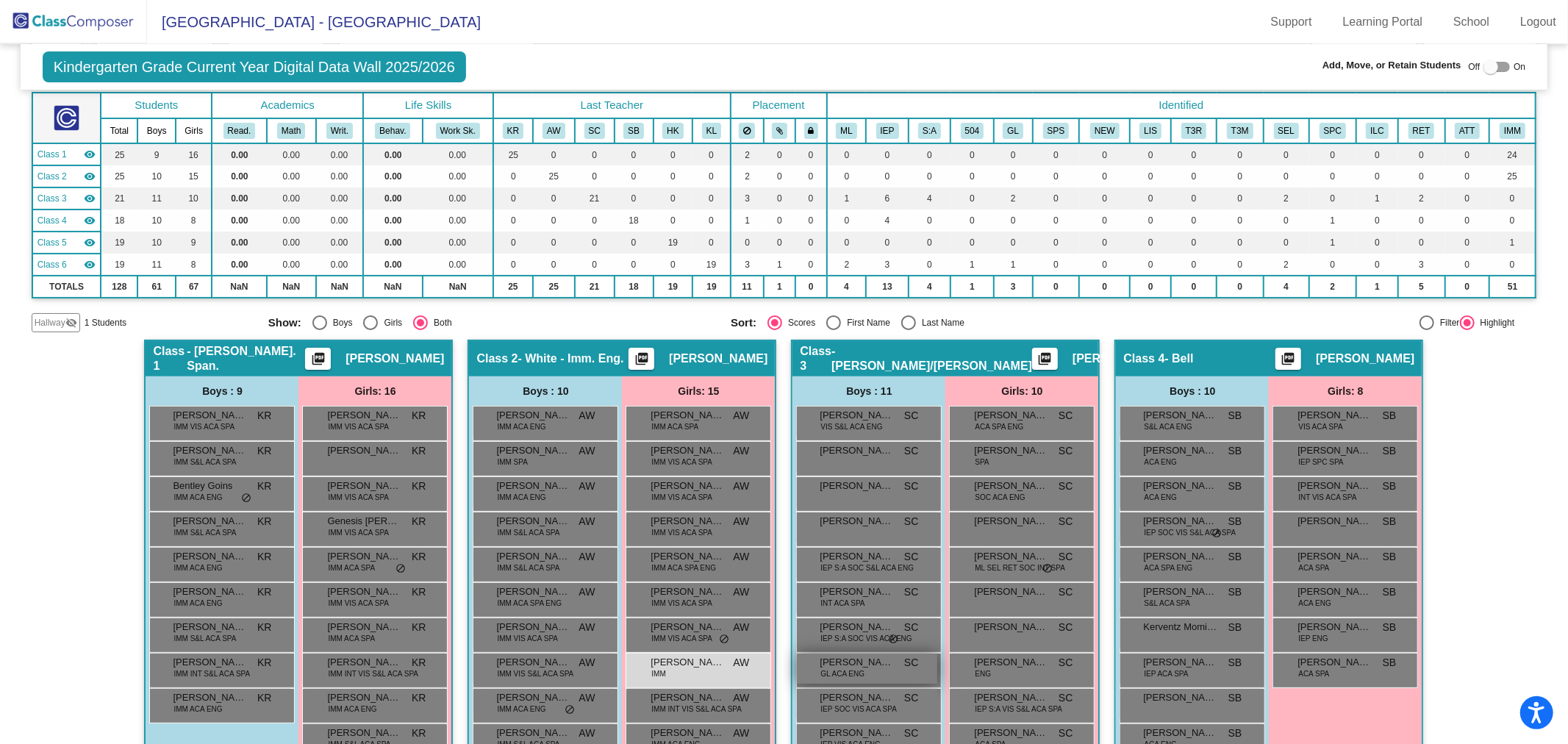
scroll to position [0, 0]
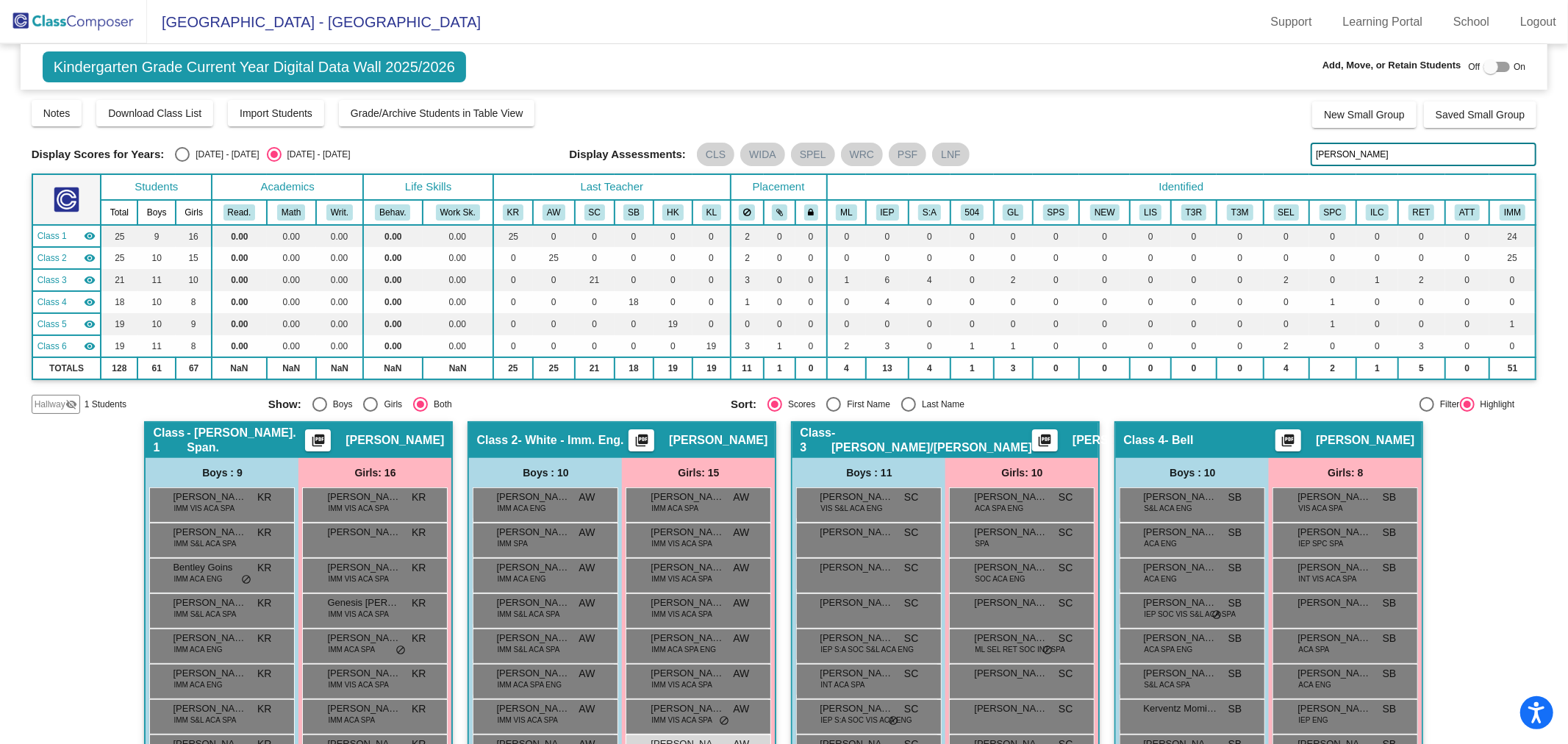
drag, startPoint x: 1337, startPoint y: 145, endPoint x: 1281, endPoint y: 156, distance: 57.1
click at [1302, 151] on div "Display Scores for Years: 2024 - 2025 2025 - 2026 Display Assessments: CLS WIDA…" at bounding box center [784, 154] width 1506 height 23
type input "janni"
click at [684, 715] on span "IMM VIS ACA SPA" at bounding box center [681, 719] width 61 height 11
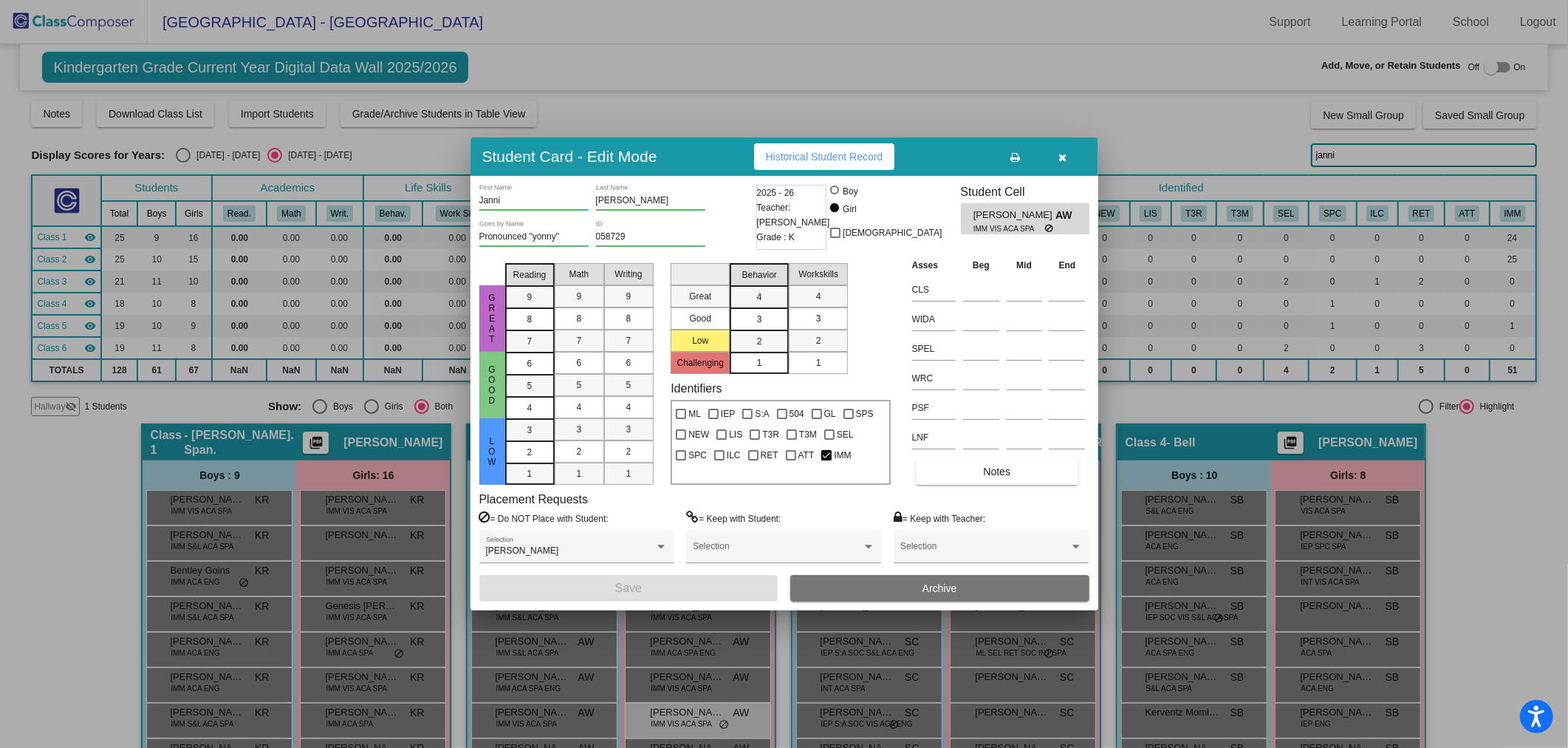
click at [1068, 160] on button "button" at bounding box center [1062, 156] width 48 height 27
